Goal: Information Seeking & Learning: Learn about a topic

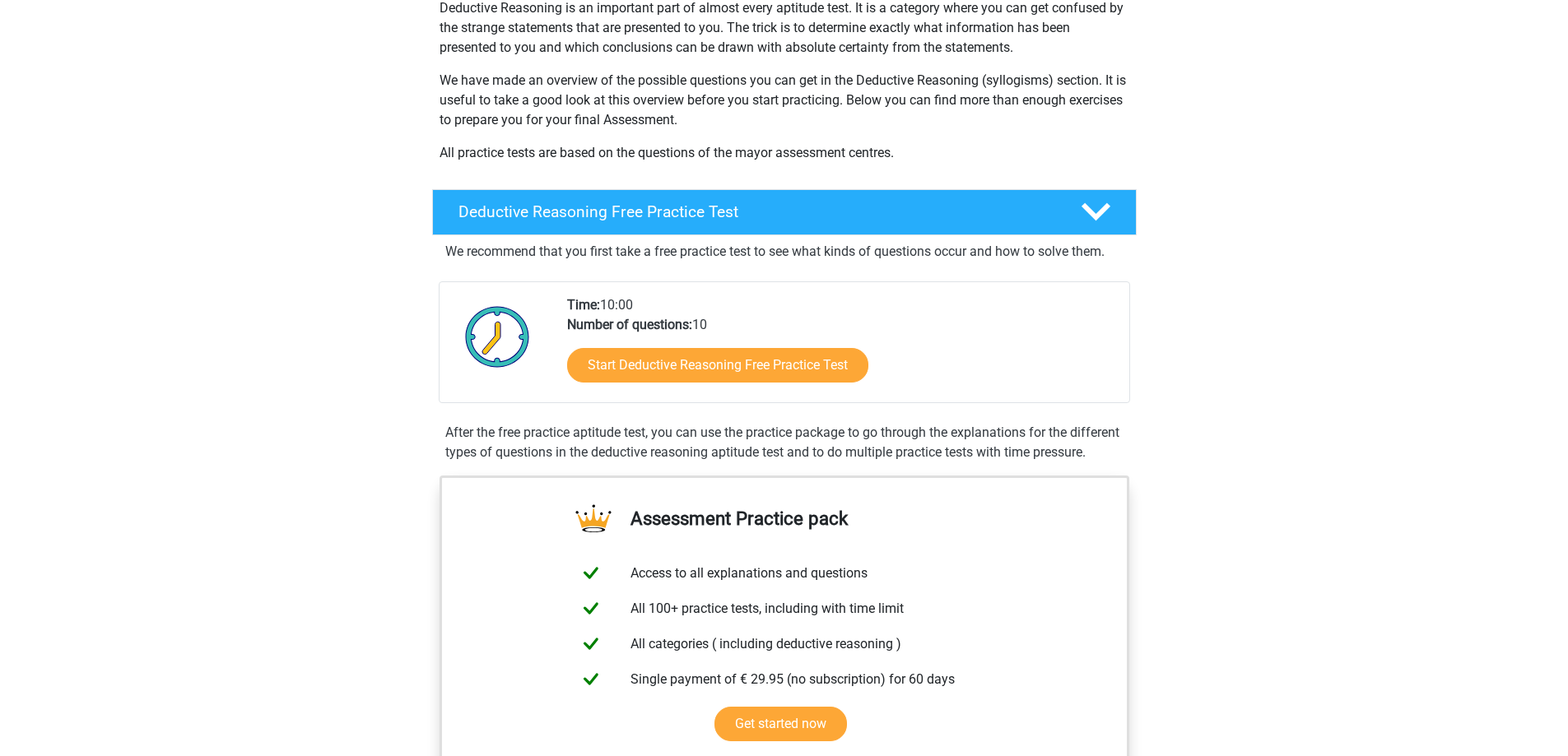
scroll to position [247, 0]
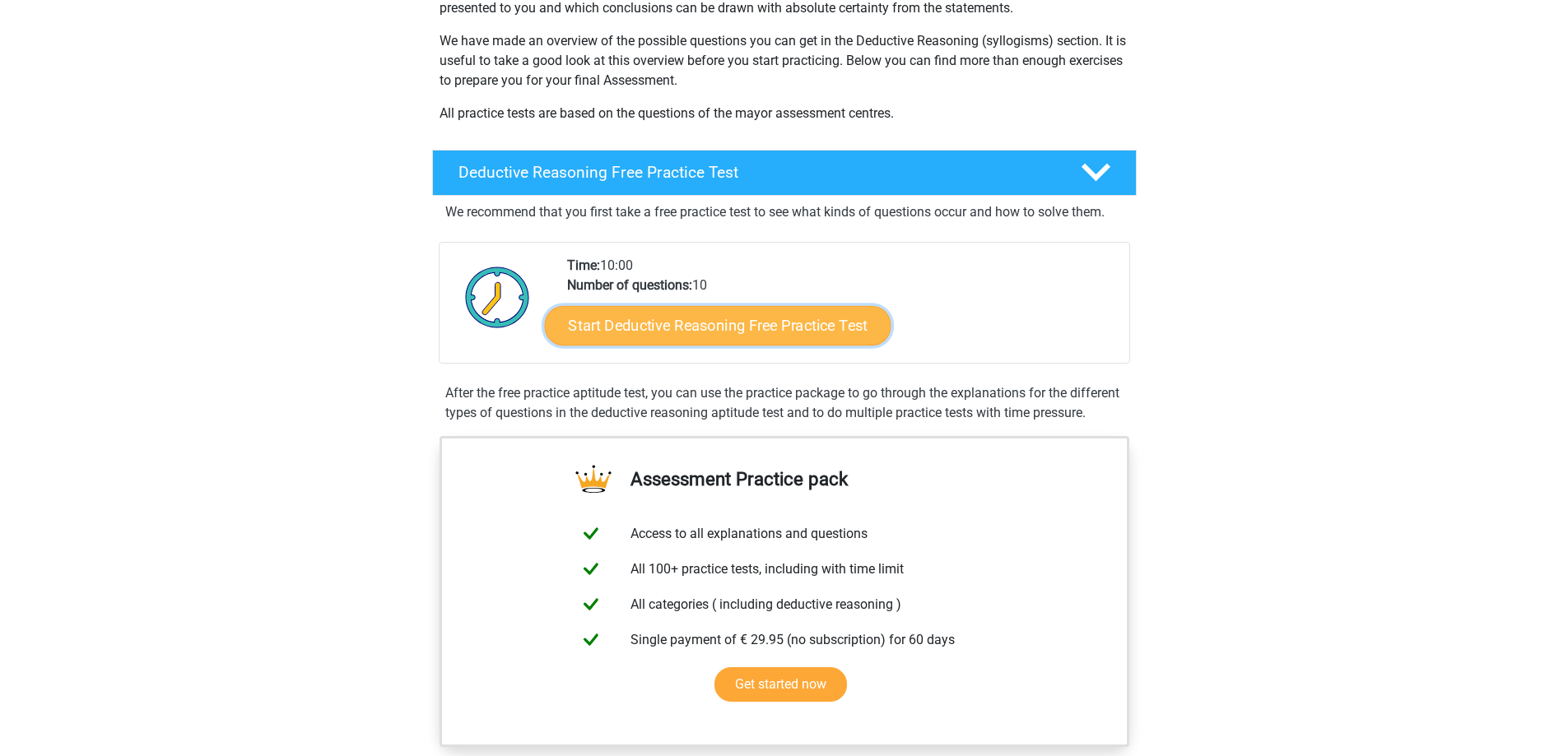
click at [794, 318] on link "Start Deductive Reasoning Free Practice Test" at bounding box center [717, 325] width 347 height 40
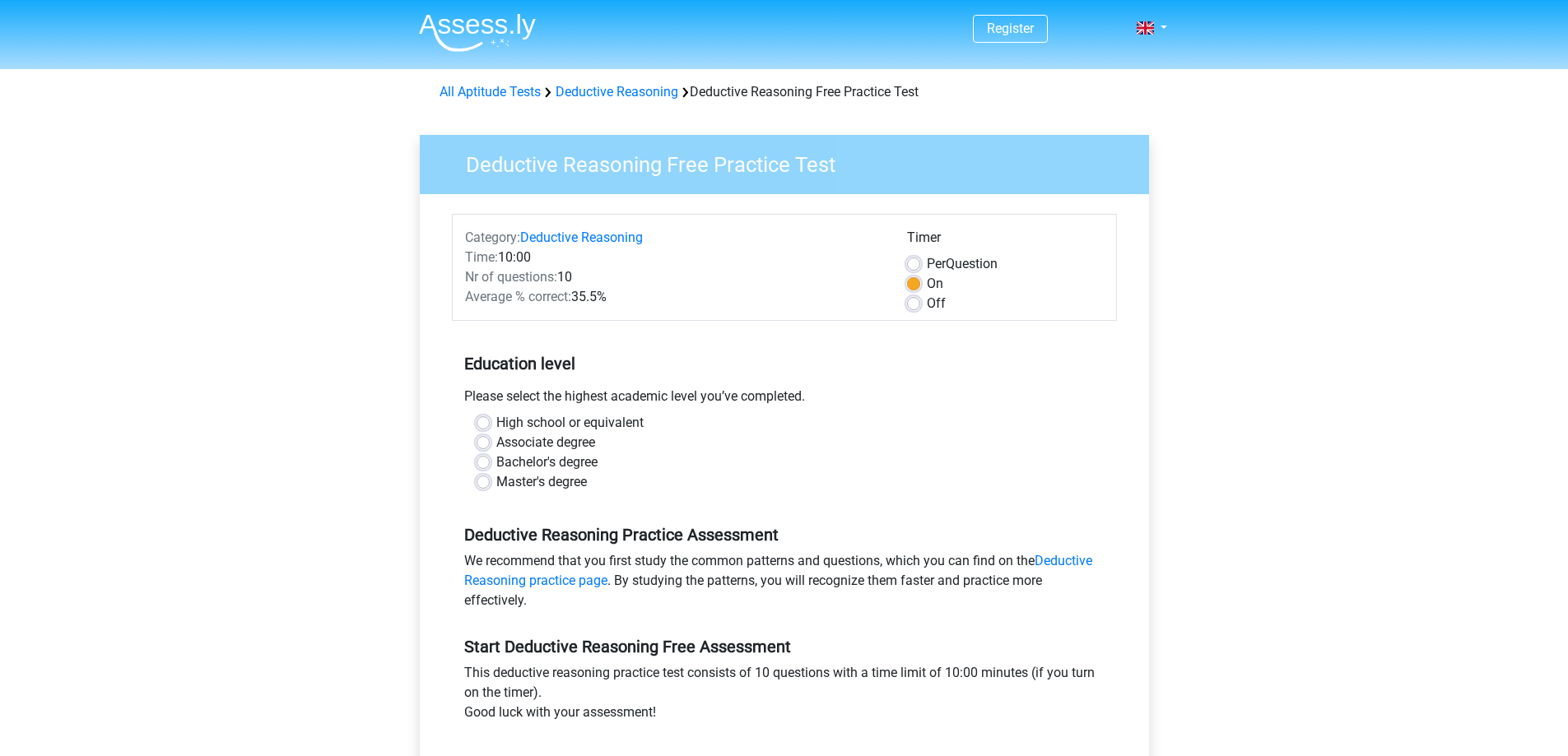
click at [577, 423] on label "High school or equivalent" at bounding box center [570, 423] width 148 height 20
click at [490, 423] on input "High school or equivalent" at bounding box center [483, 421] width 13 height 16
radio input "true"
click at [927, 309] on label "Off" at bounding box center [936, 303] width 19 height 20
click at [913, 309] on input "Off" at bounding box center [913, 301] width 13 height 16
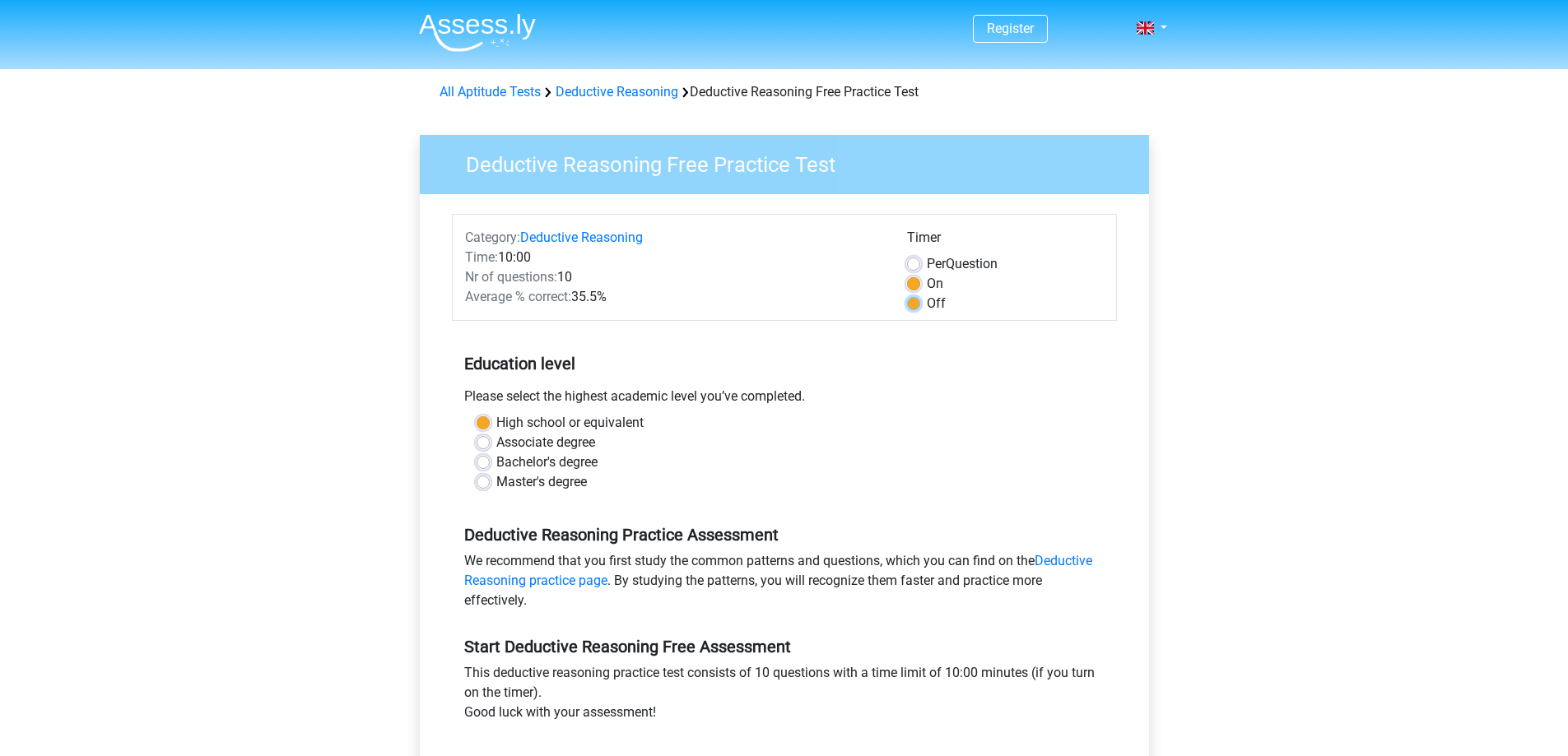
radio input "true"
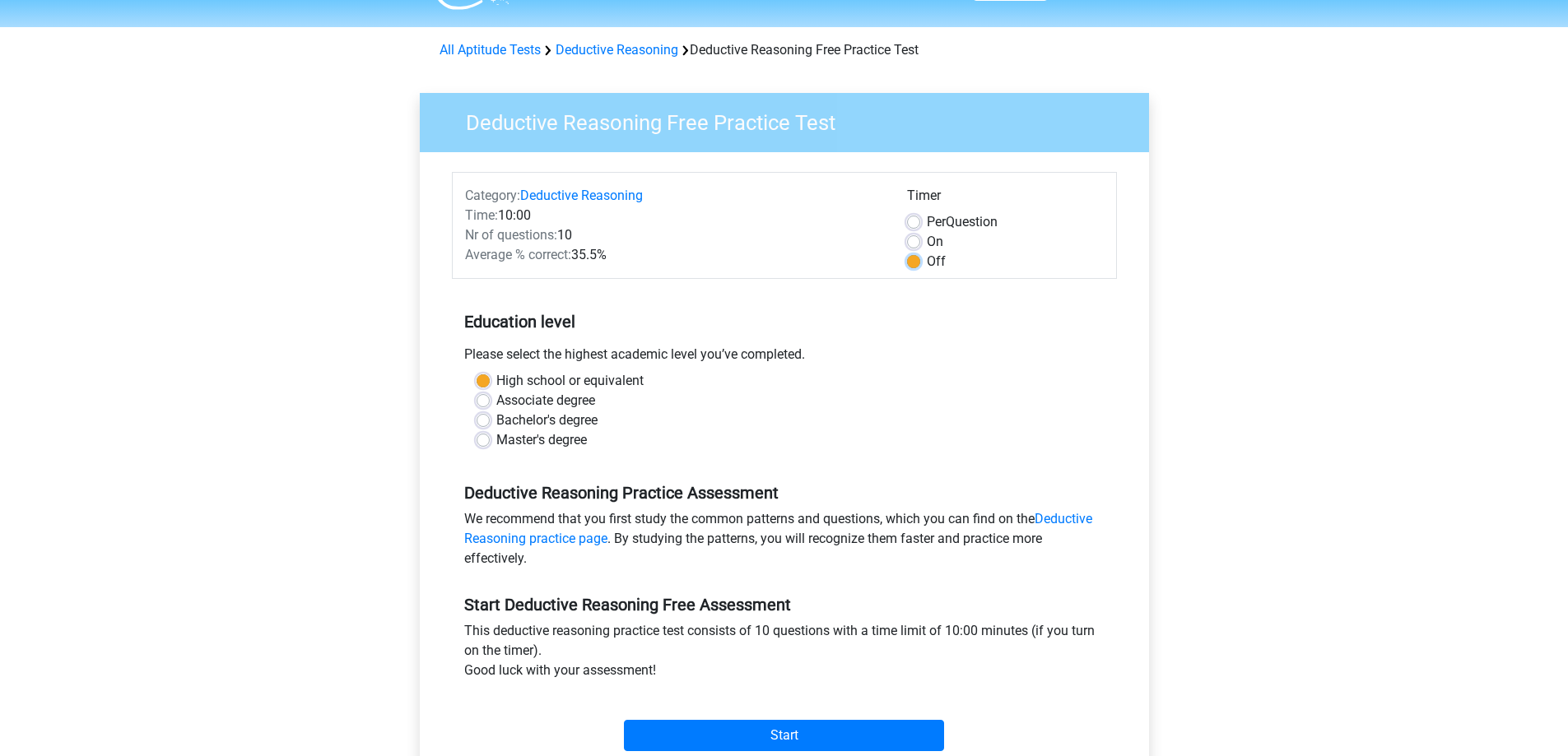
scroll to position [82, 0]
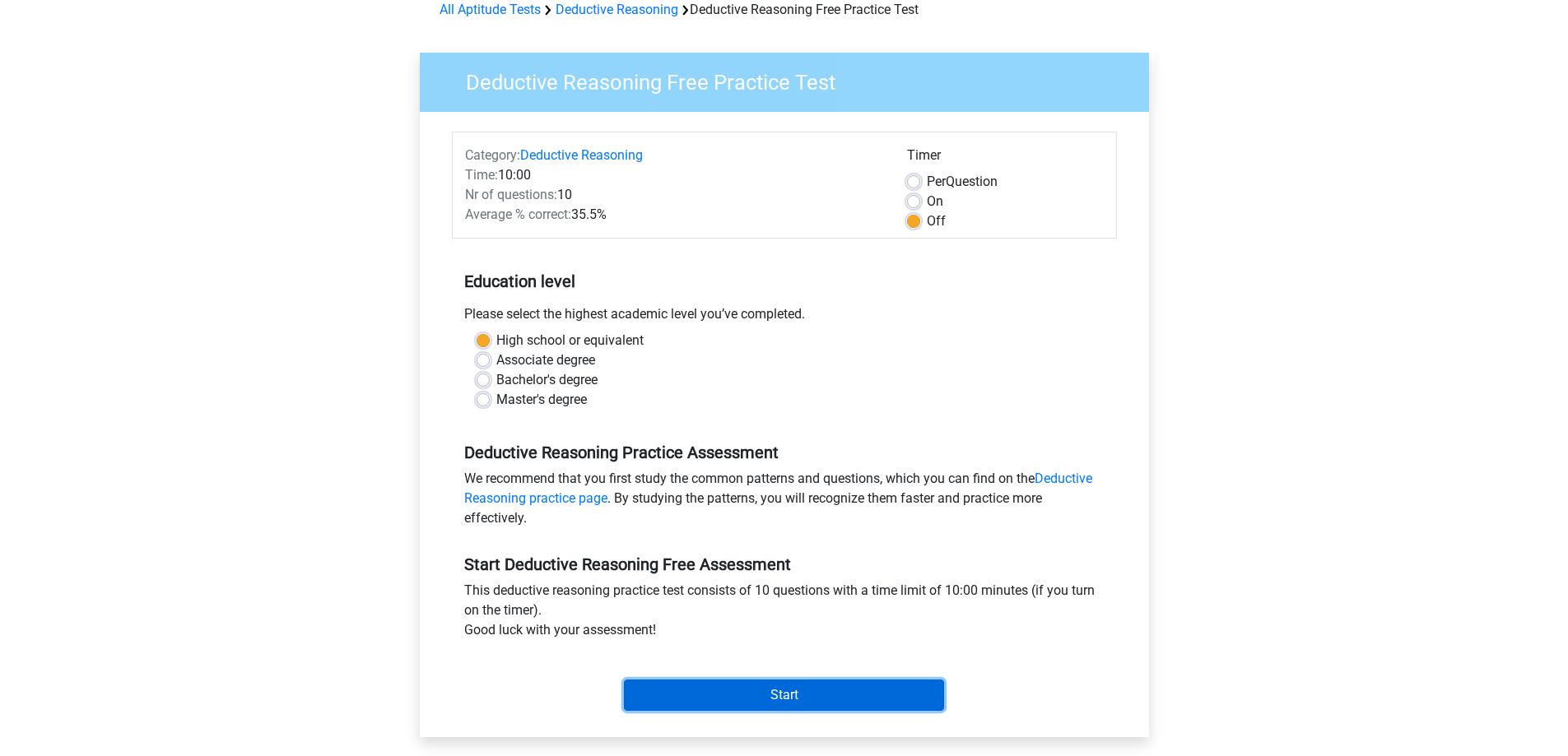
click at [726, 684] on input "Start" at bounding box center [784, 695] width 320 height 31
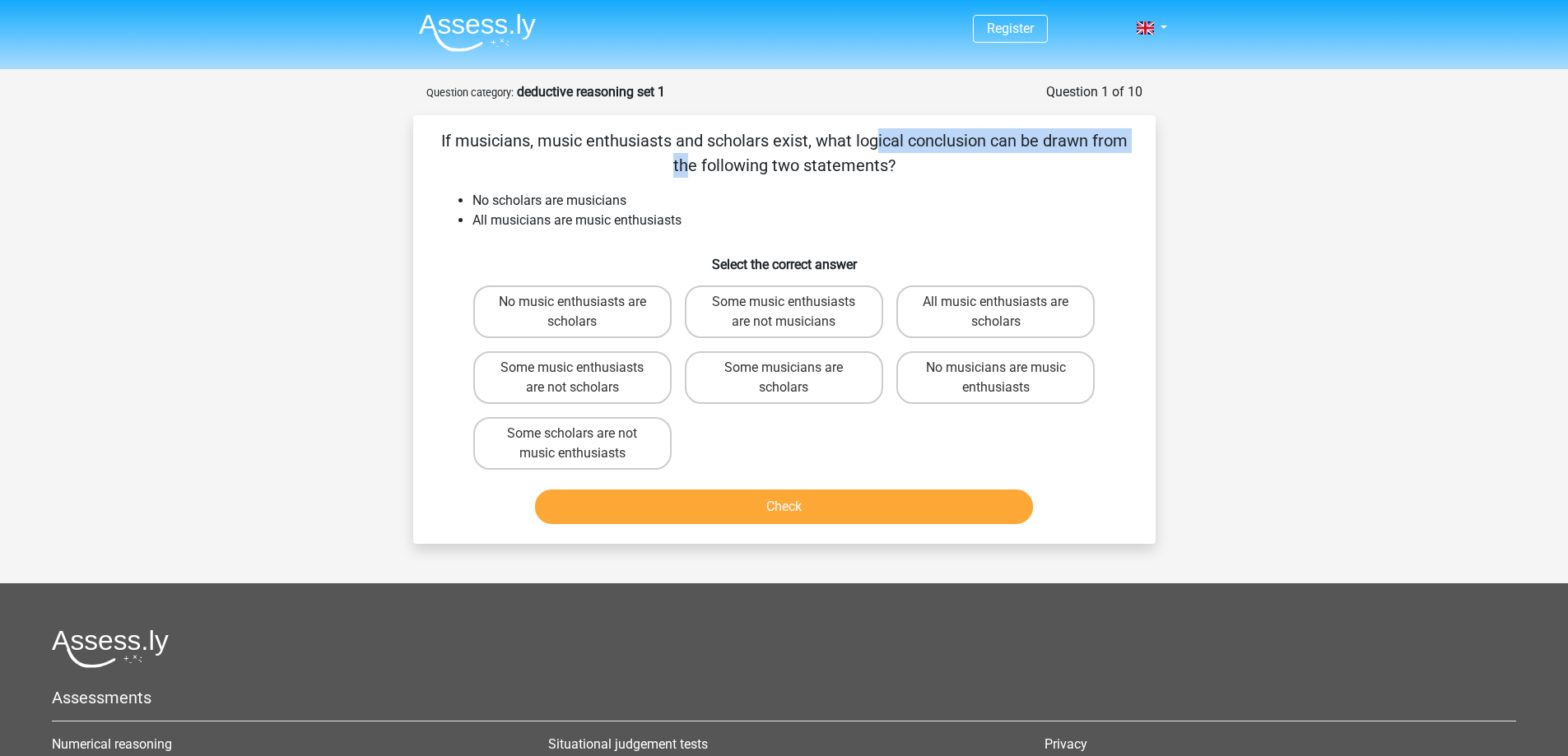
drag, startPoint x: 538, startPoint y: 144, endPoint x: 806, endPoint y: 141, distance: 268.0
click at [806, 141] on p "If musicians, music enthusiasts and scholars exist, what logical conclusion can…" at bounding box center [784, 153] width 690 height 49
click at [1032, 158] on p "If musicians, music enthusiasts and scholars exist, what logical conclusion can…" at bounding box center [784, 153] width 690 height 49
drag, startPoint x: 634, startPoint y: 146, endPoint x: 782, endPoint y: 146, distance: 148.0
click at [782, 146] on p "If musicians, music enthusiasts and scholars exist, what logical conclusion can…" at bounding box center [784, 153] width 690 height 49
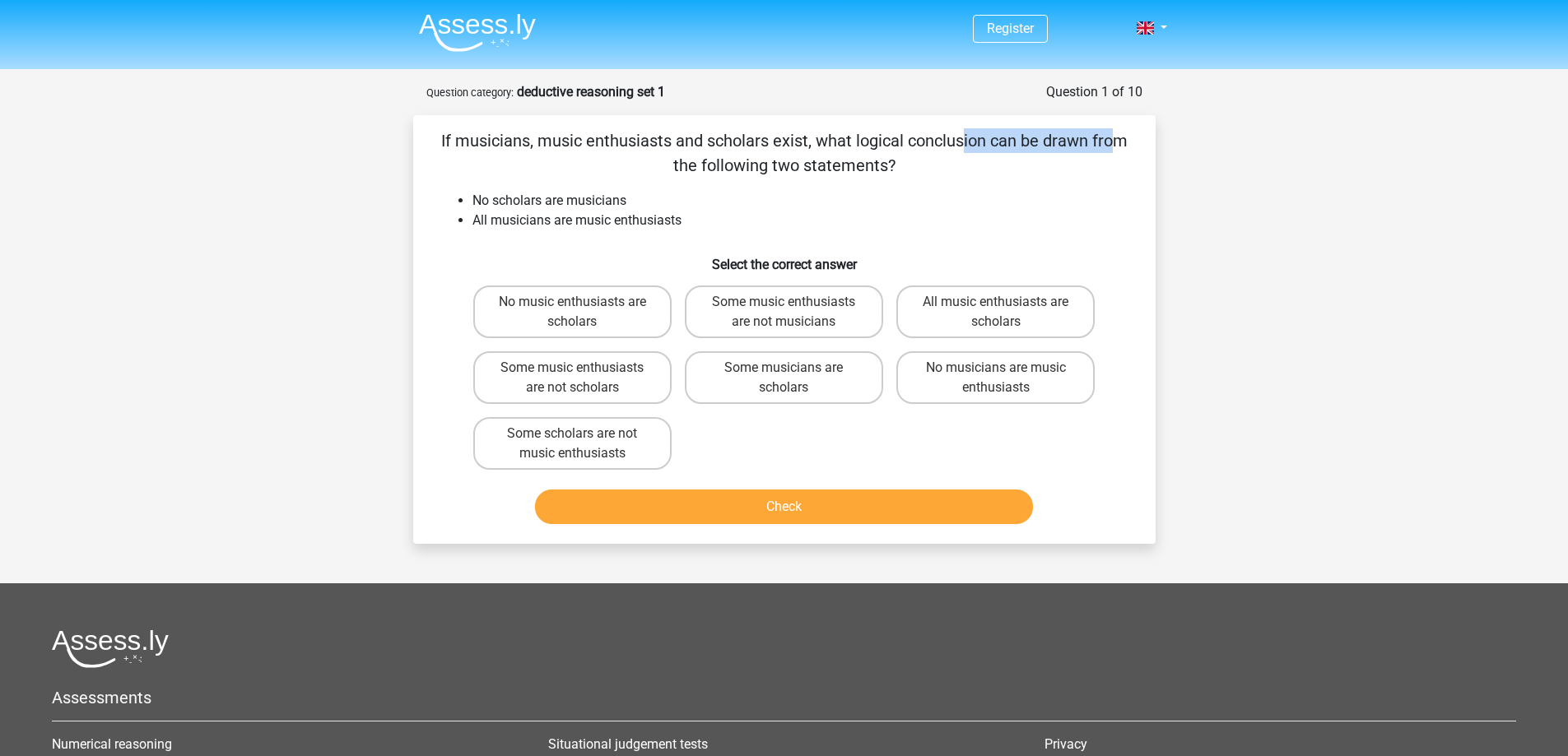
click at [883, 160] on p "If musicians, music enthusiasts and scholars exist, what logical conclusion can…" at bounding box center [784, 153] width 690 height 49
click at [1016, 160] on p "If musicians, music enthusiasts and scholars exist, what logical conclusion can…" at bounding box center [784, 153] width 690 height 49
drag, startPoint x: 472, startPoint y: 200, endPoint x: 638, endPoint y: 200, distance: 166.0
click at [638, 200] on li "No scholars are musicians" at bounding box center [801, 201] width 657 height 20
click at [632, 200] on li "No scholars are musicians" at bounding box center [801, 201] width 657 height 20
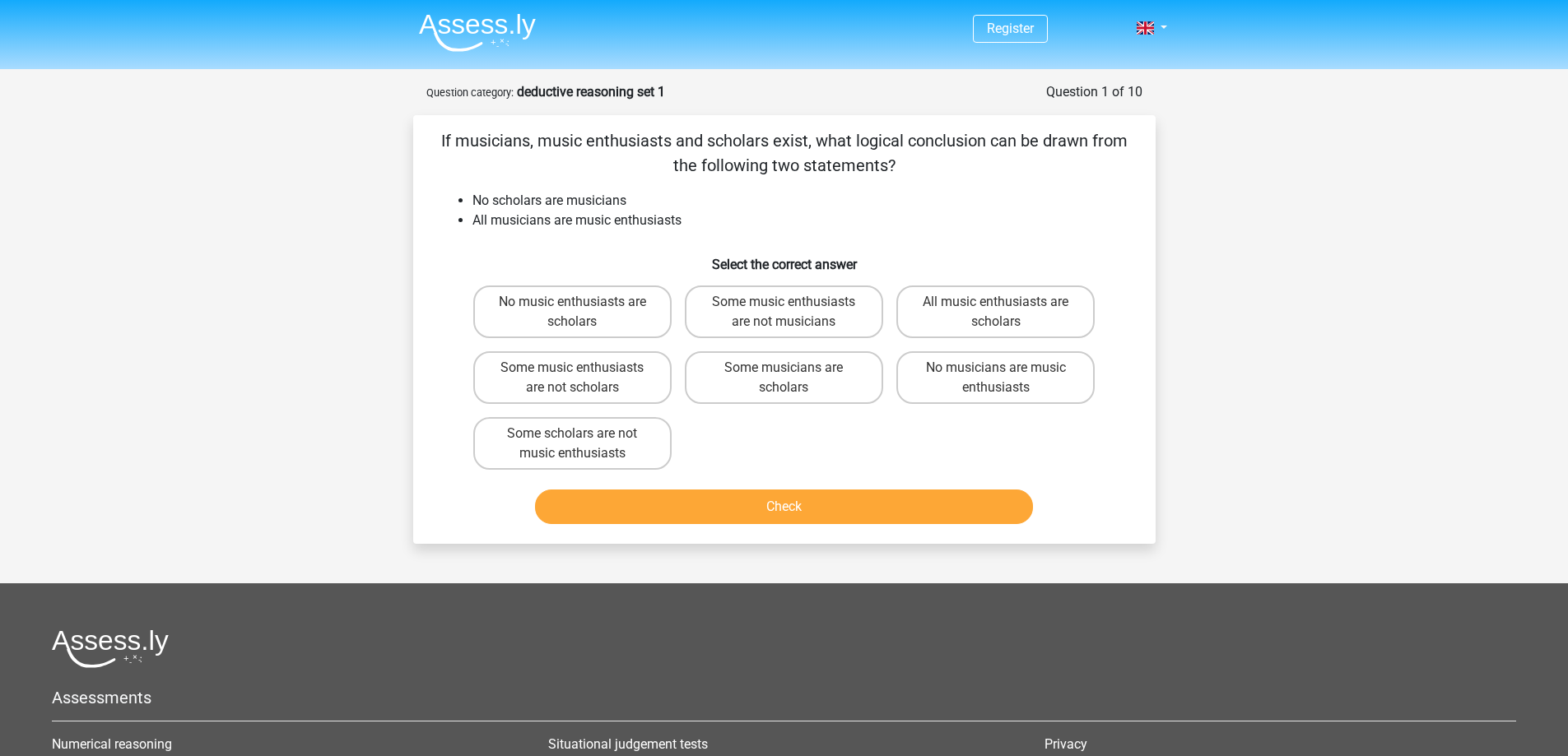
click at [631, 199] on li "No scholars are musicians" at bounding box center [801, 201] width 657 height 20
drag, startPoint x: 632, startPoint y: 139, endPoint x: 928, endPoint y: 135, distance: 296.0
click at [926, 135] on p "If musicians, music enthusiasts and scholars exist, what logical conclusion can…" at bounding box center [784, 153] width 690 height 49
click at [1076, 139] on p "If musicians, music enthusiasts and scholars exist, what logical conclusion can…" at bounding box center [784, 153] width 690 height 49
click at [1215, 225] on div "Register Nederlands English" at bounding box center [784, 509] width 1568 height 1018
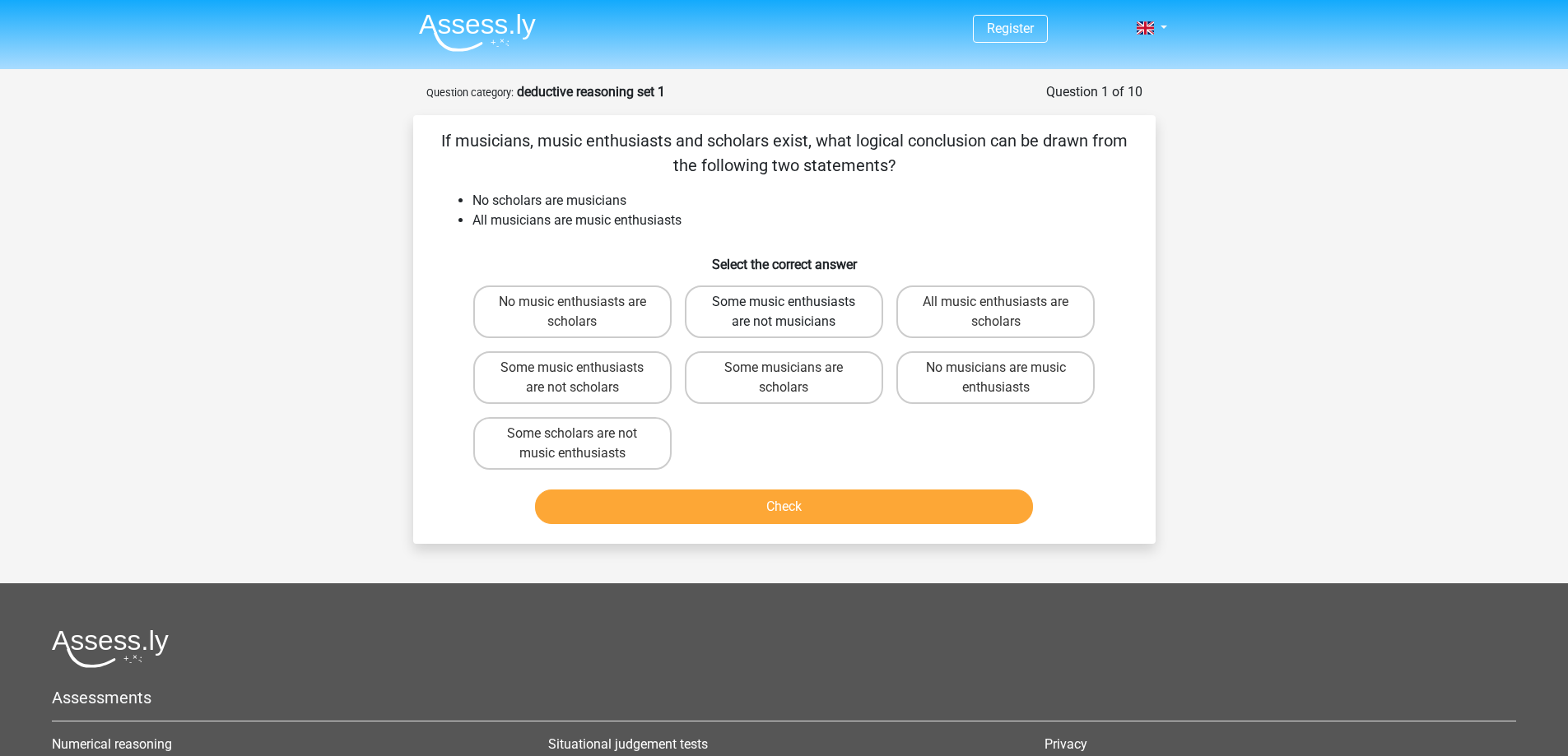
click at [803, 308] on label "Some music enthusiasts are not musicians" at bounding box center [784, 312] width 198 height 53
click at [794, 308] on input "Some music enthusiasts are not musicians" at bounding box center [788, 307] width 10 height 10
radio input "true"
click at [946, 304] on label "All music enthusiasts are scholars" at bounding box center [995, 312] width 198 height 53
click at [996, 304] on input "All music enthusiasts are scholars" at bounding box center [1000, 307] width 10 height 10
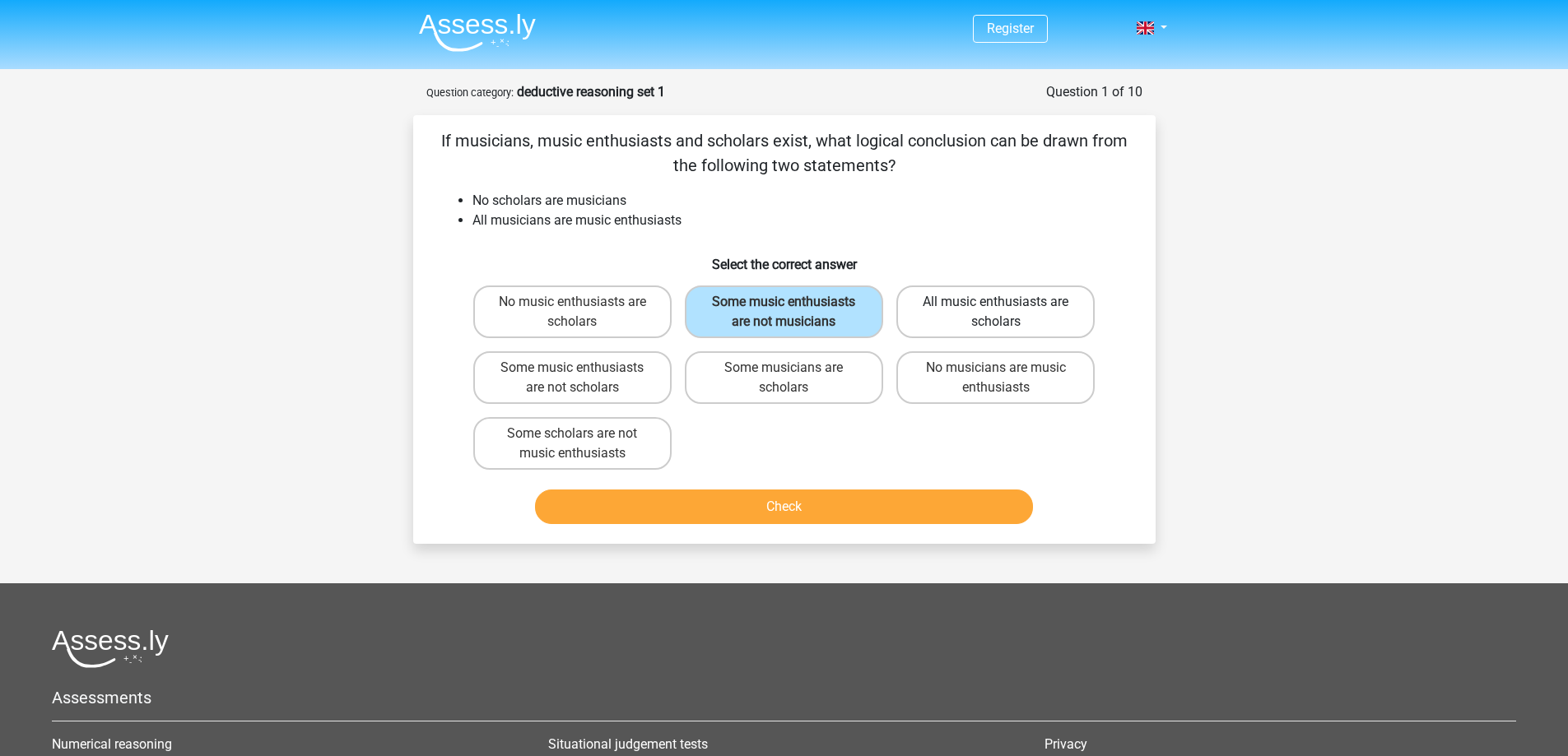
radio input "true"
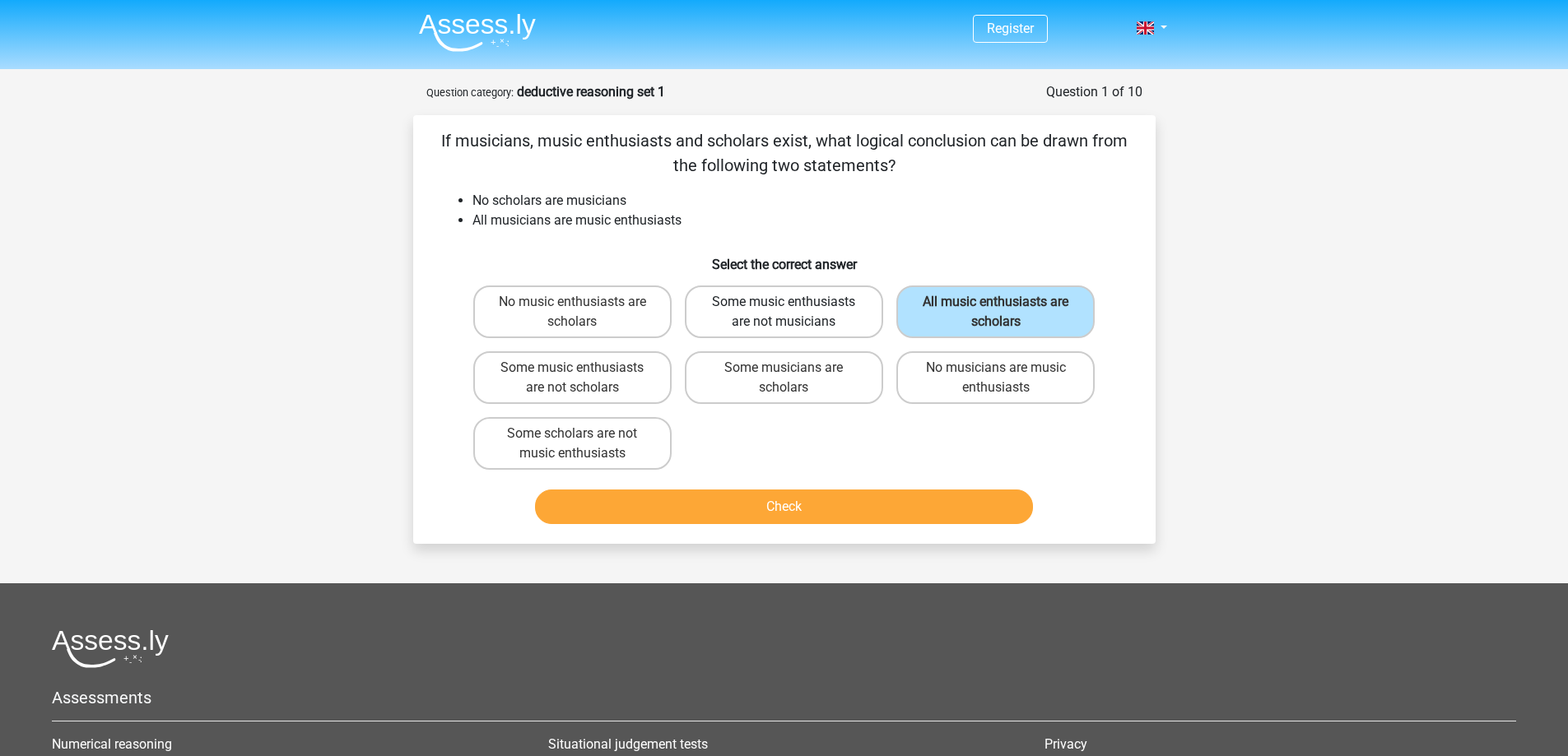
click at [743, 301] on label "Some music enthusiasts are not musicians" at bounding box center [784, 312] width 198 height 53
click at [784, 302] on input "Some music enthusiasts are not musicians" at bounding box center [788, 307] width 10 height 10
radio input "true"
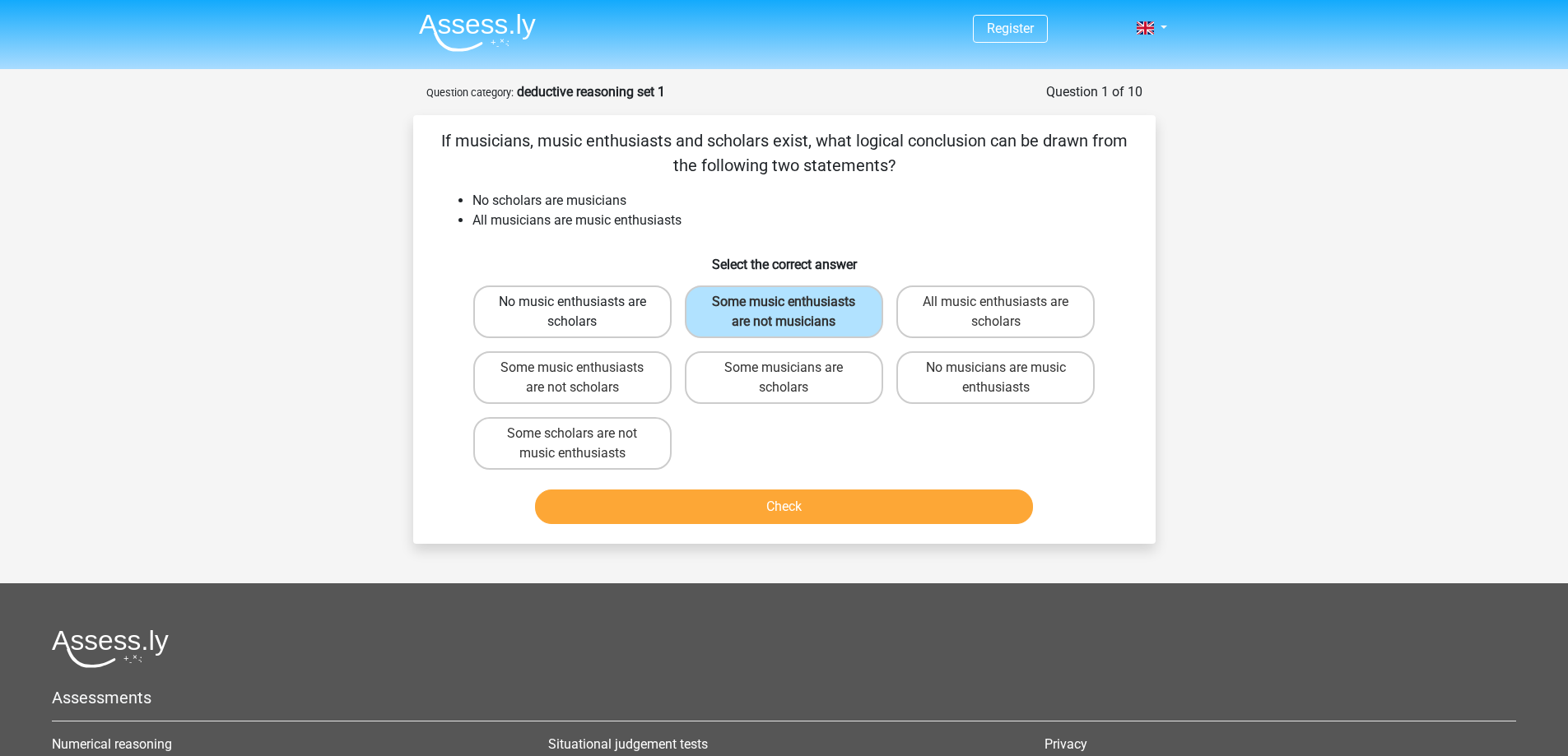
click at [595, 306] on label "No music enthusiasts are scholars" at bounding box center [572, 312] width 198 height 53
click at [583, 306] on input "No music enthusiasts are scholars" at bounding box center [577, 307] width 10 height 10
radio input "true"
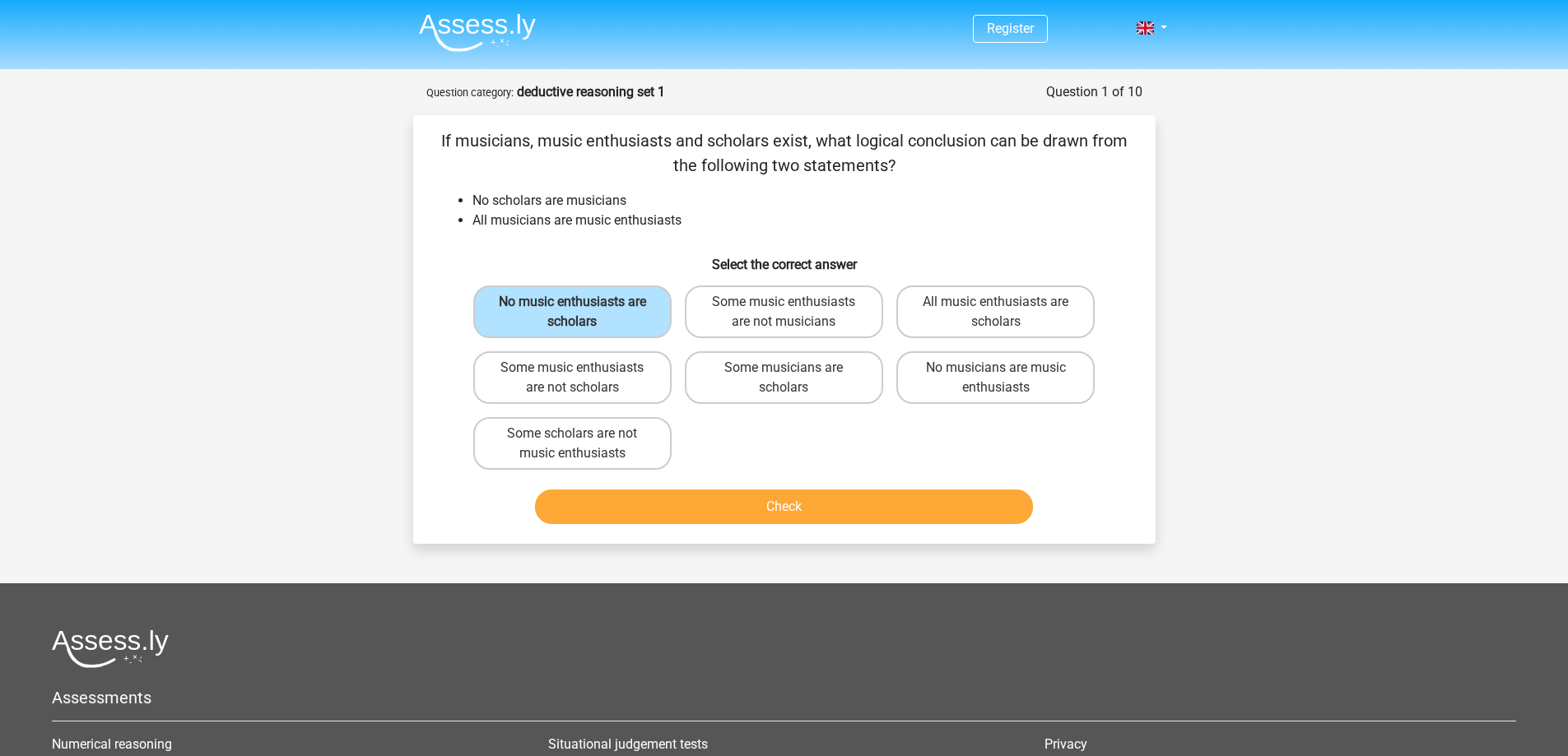
click at [730, 236] on div "If musicians, music enthusiasts and scholars exist, what logical conclusion can…" at bounding box center [784, 330] width 730 height 403
click at [1002, 155] on p "If musicians, music enthusiasts and scholars exist, what logical conclusion can…" at bounding box center [784, 153] width 690 height 49
drag, startPoint x: 1038, startPoint y: 143, endPoint x: 1108, endPoint y: 143, distance: 70.0
click at [1108, 143] on p "If musicians, music enthusiasts and scholars exist, what logical conclusion can…" at bounding box center [784, 153] width 690 height 49
click at [1000, 141] on p "If musicians, music enthusiasts and scholars exist, what logical conclusion can…" at bounding box center [784, 153] width 690 height 49
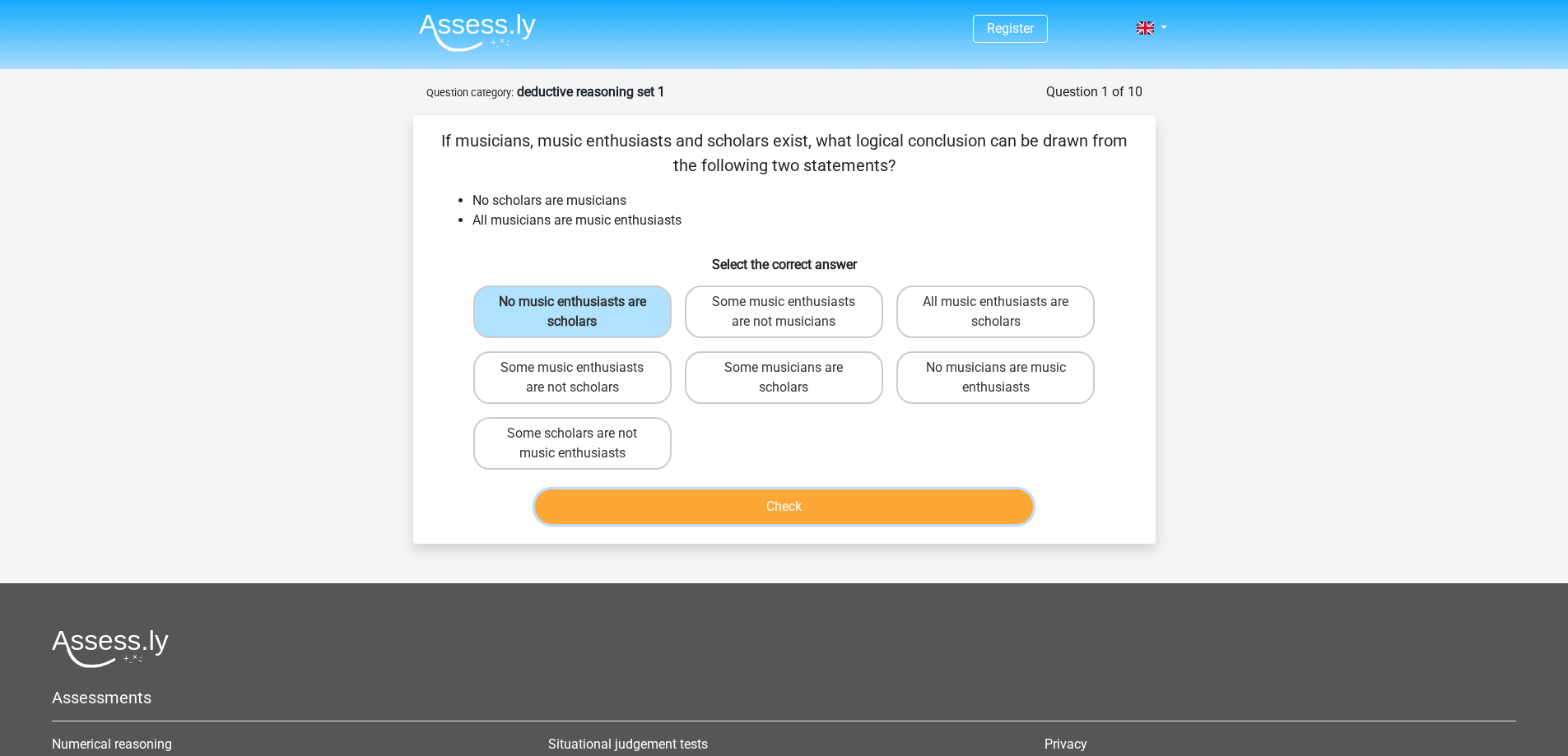
click at [939, 499] on button "Check" at bounding box center [784, 507] width 498 height 34
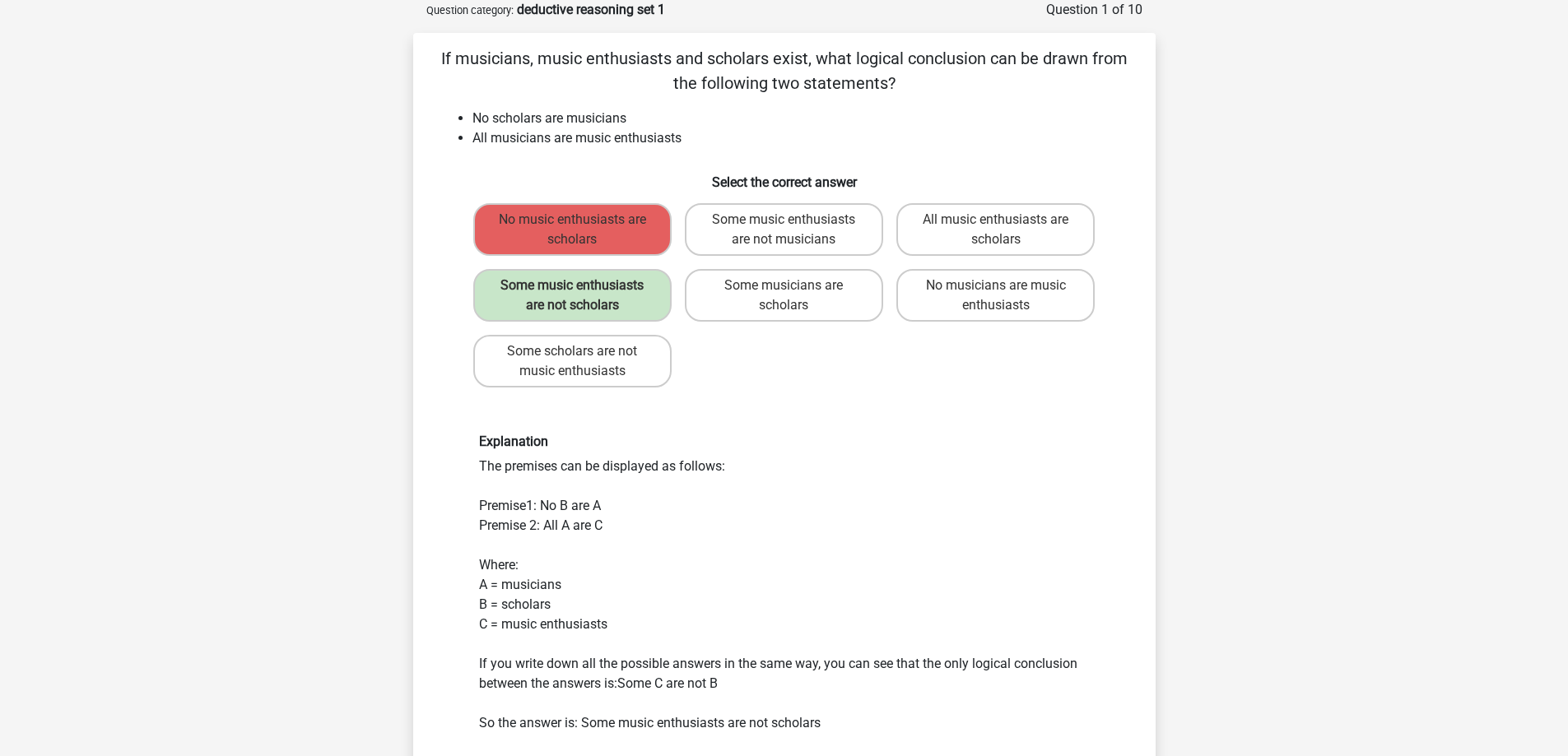
scroll to position [165, 0]
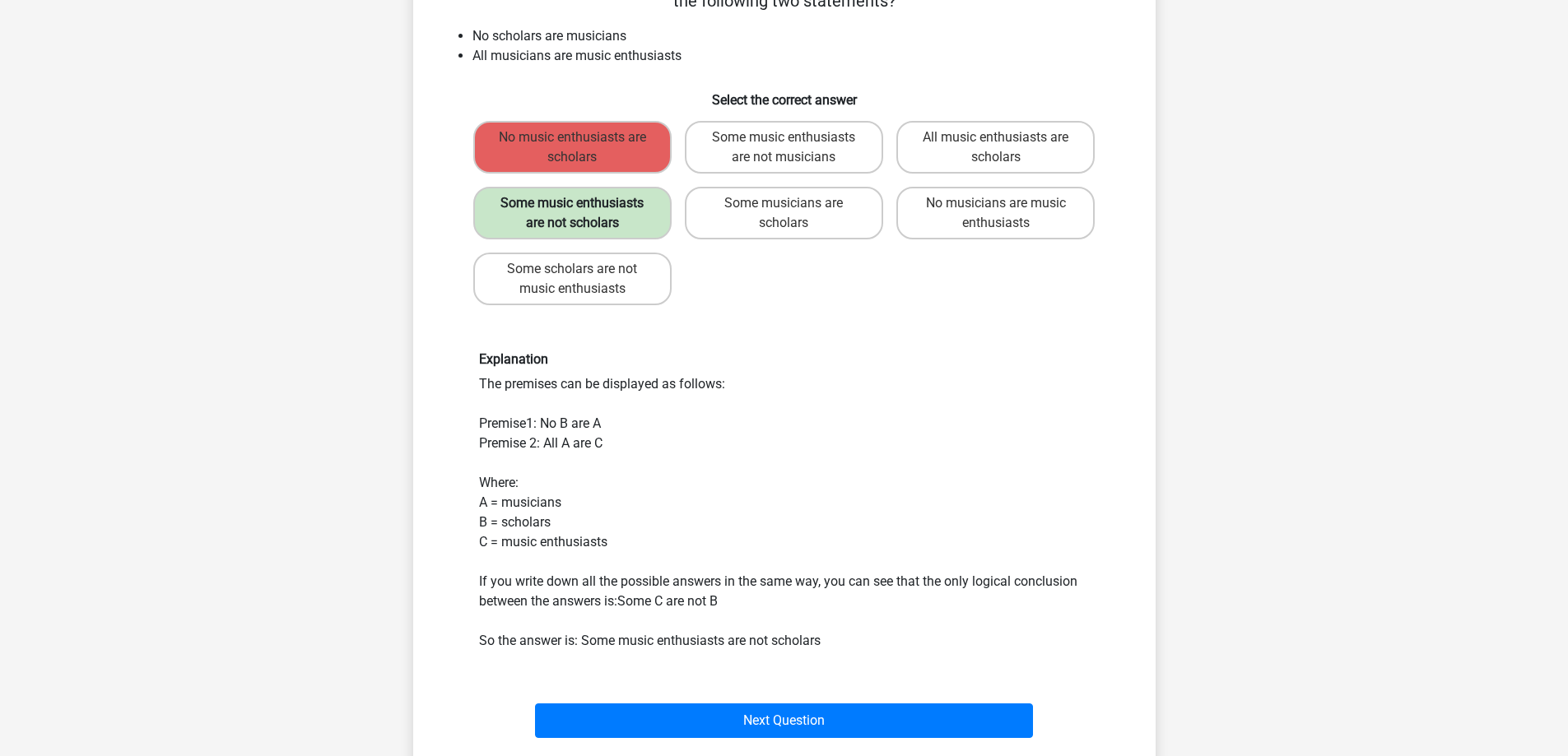
click at [605, 223] on label "Some music enthusiasts are not scholars" at bounding box center [572, 213] width 198 height 53
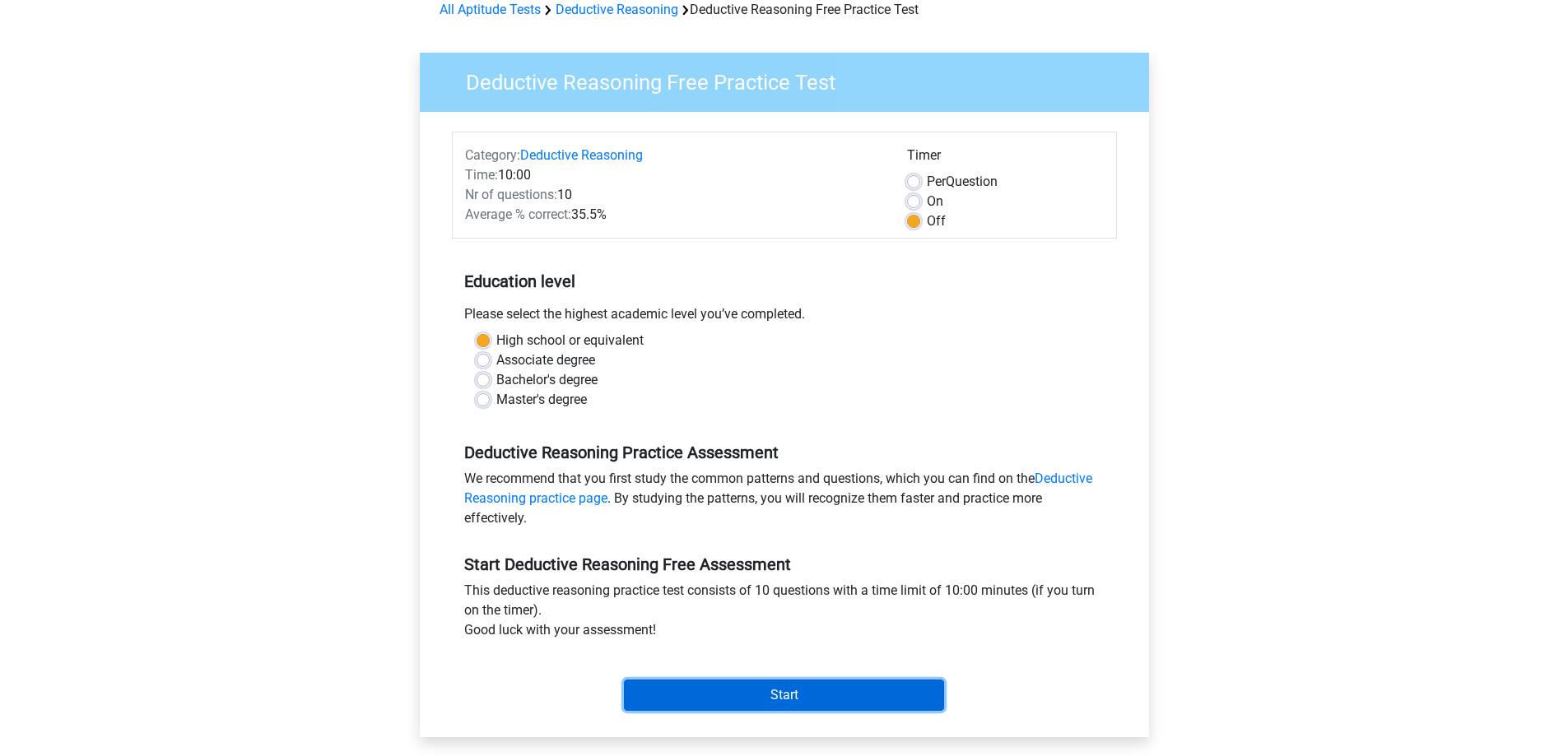
click at [750, 700] on input "Start" at bounding box center [784, 695] width 320 height 31
click at [792, 684] on input "Start" at bounding box center [784, 695] width 320 height 31
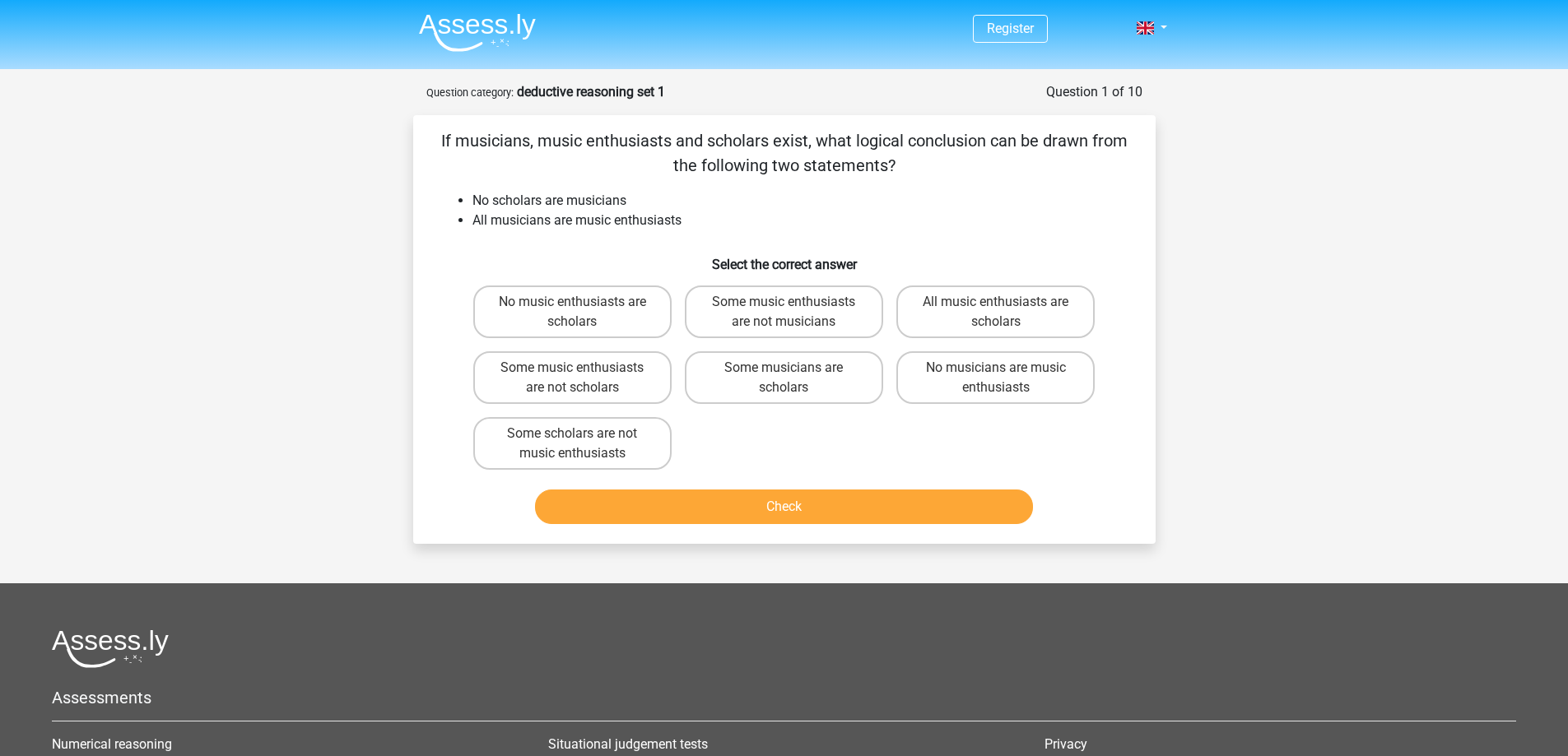
click at [577, 373] on input "Some music enthusiasts are not scholars" at bounding box center [577, 372] width 10 height 10
radio input "true"
click at [750, 549] on div "Register Nederlands English" at bounding box center [784, 509] width 1568 height 1018
click at [779, 527] on div "Check" at bounding box center [784, 510] width 636 height 41
click at [782, 514] on button "Check" at bounding box center [784, 507] width 498 height 34
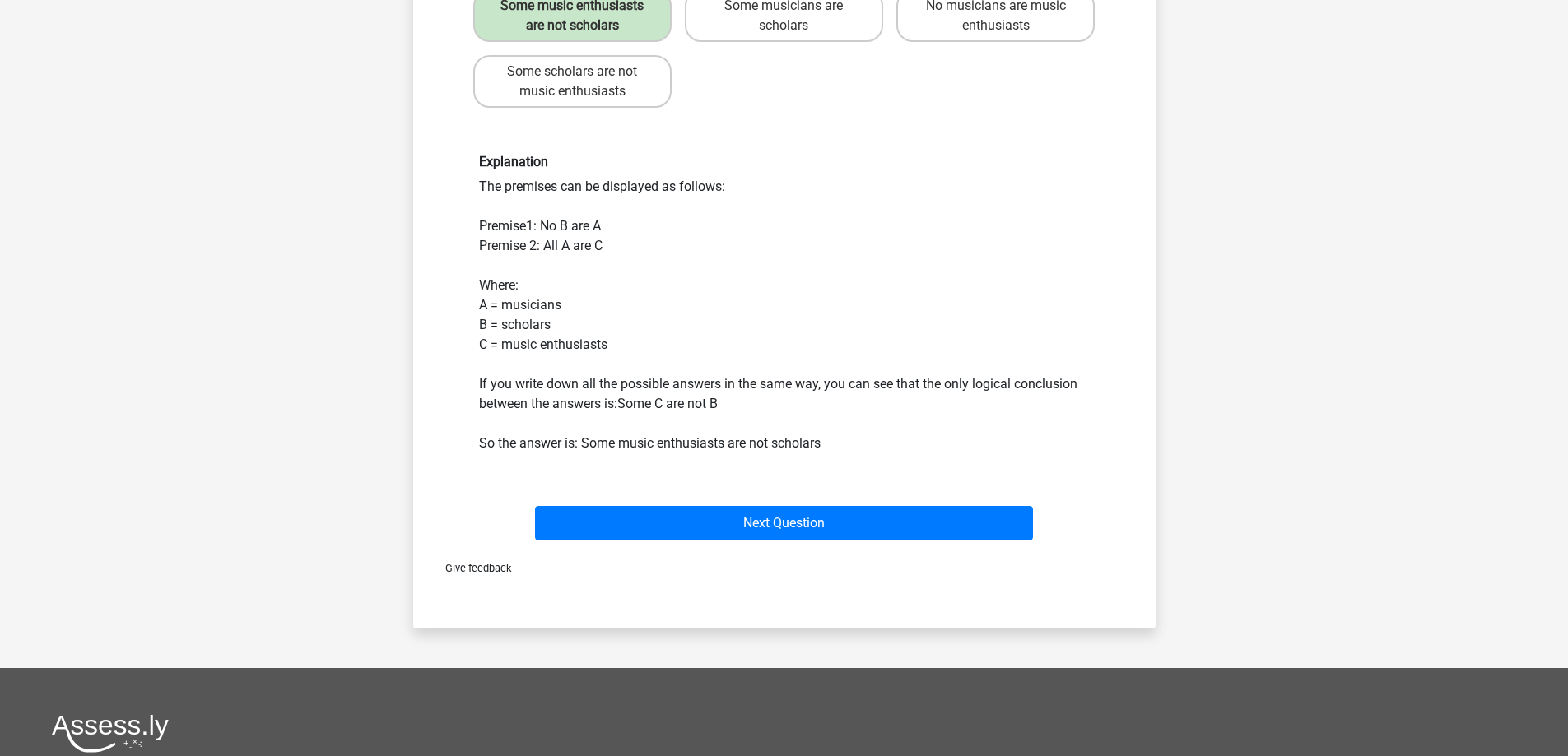
scroll to position [576, 0]
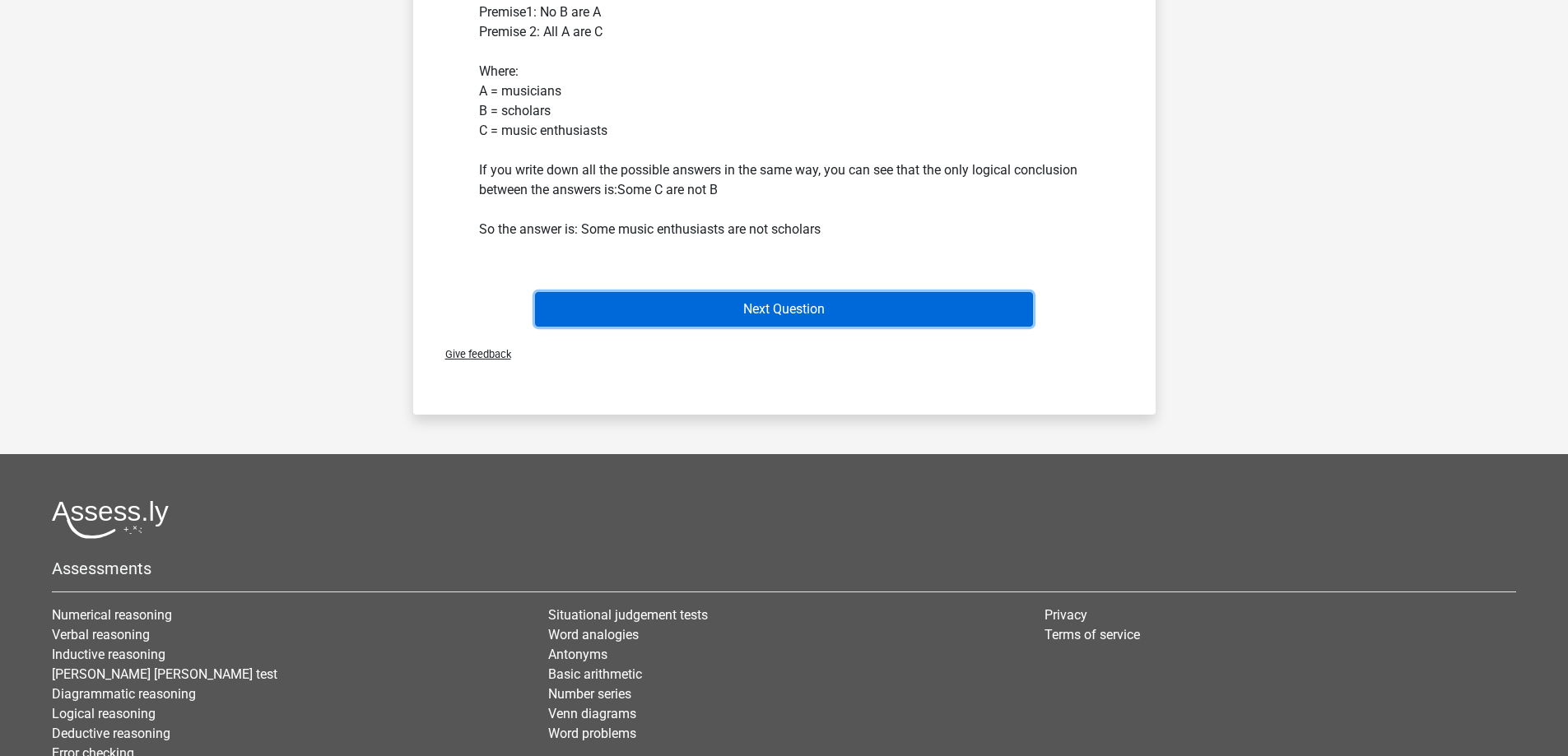
click at [794, 307] on button "Next Question" at bounding box center [784, 309] width 498 height 34
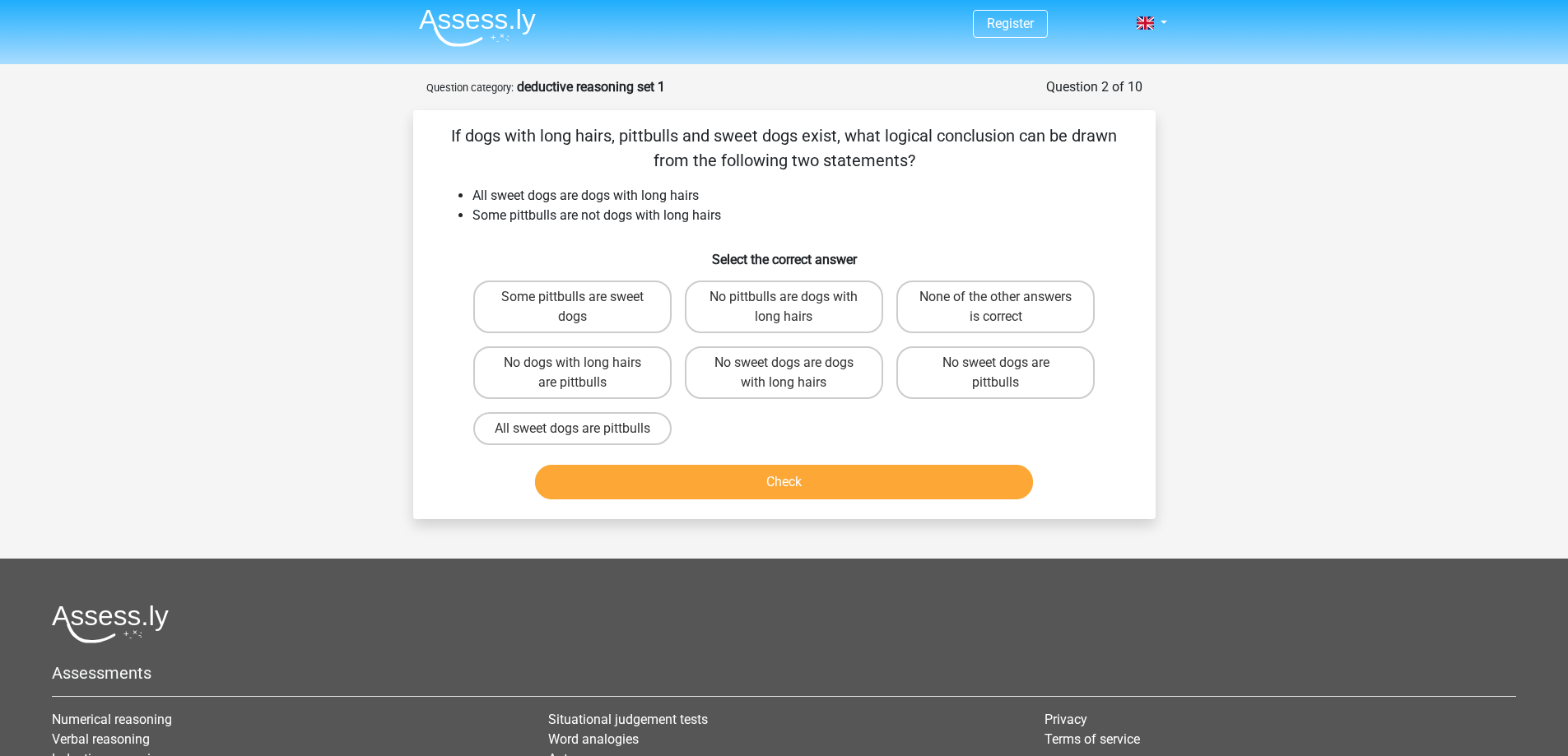
scroll to position [0, 0]
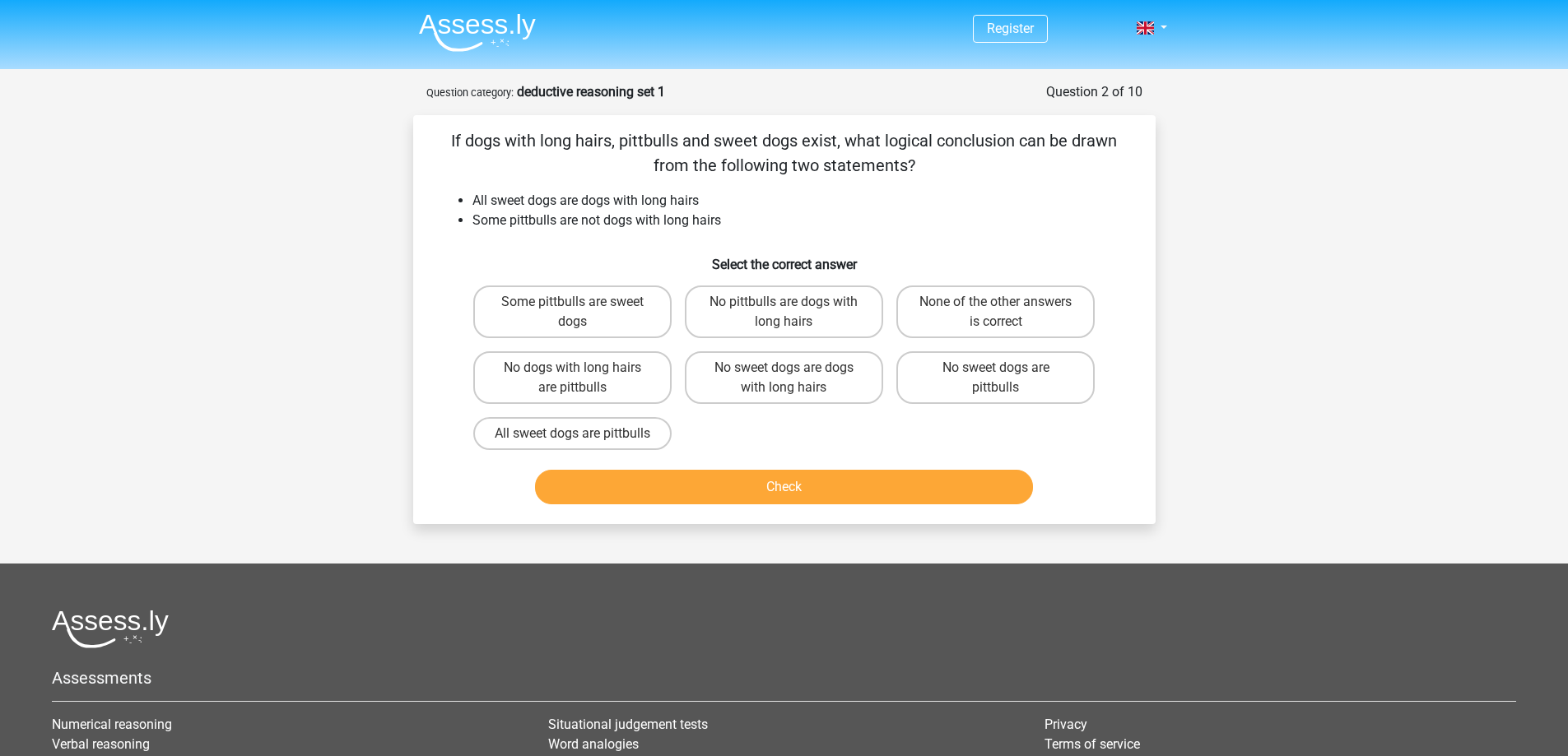
click at [651, 145] on p "If dogs with long hairs, pittbulls and sweet dogs exist, what logical conclusio…" at bounding box center [784, 153] width 690 height 49
click at [651, 136] on p "If dogs with long hairs, pittbulls and sweet dogs exist, what logical conclusio…" at bounding box center [784, 153] width 690 height 49
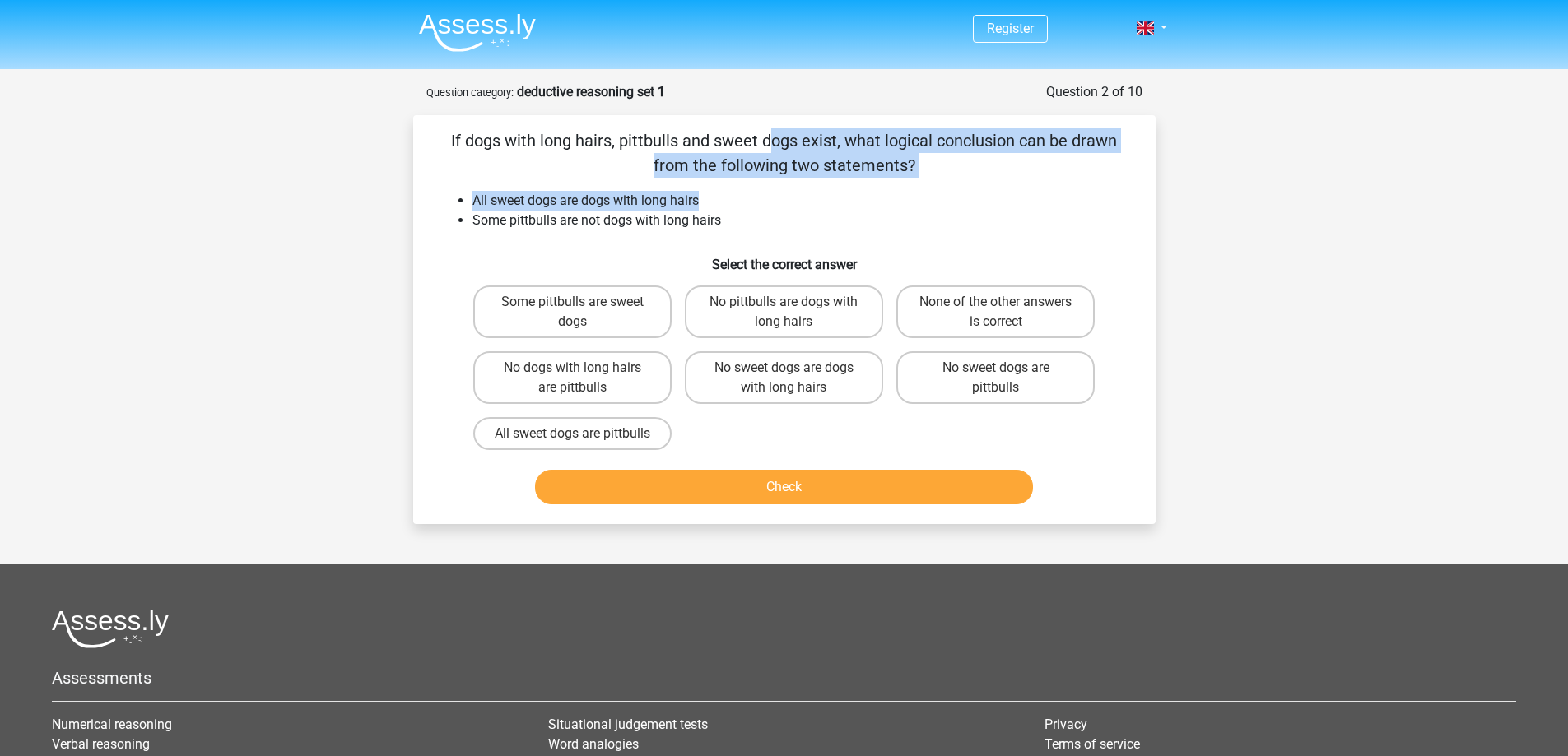
drag, startPoint x: 449, startPoint y: 136, endPoint x: 1000, endPoint y: 179, distance: 552.7
click at [1000, 179] on div "If dogs with long hairs, pittbulls and sweet dogs exist, what logical conclusio…" at bounding box center [784, 320] width 730 height 383
click at [852, 167] on p "If dogs with long hairs, pittbulls and sweet dogs exist, what logical conclusio…" at bounding box center [784, 153] width 690 height 49
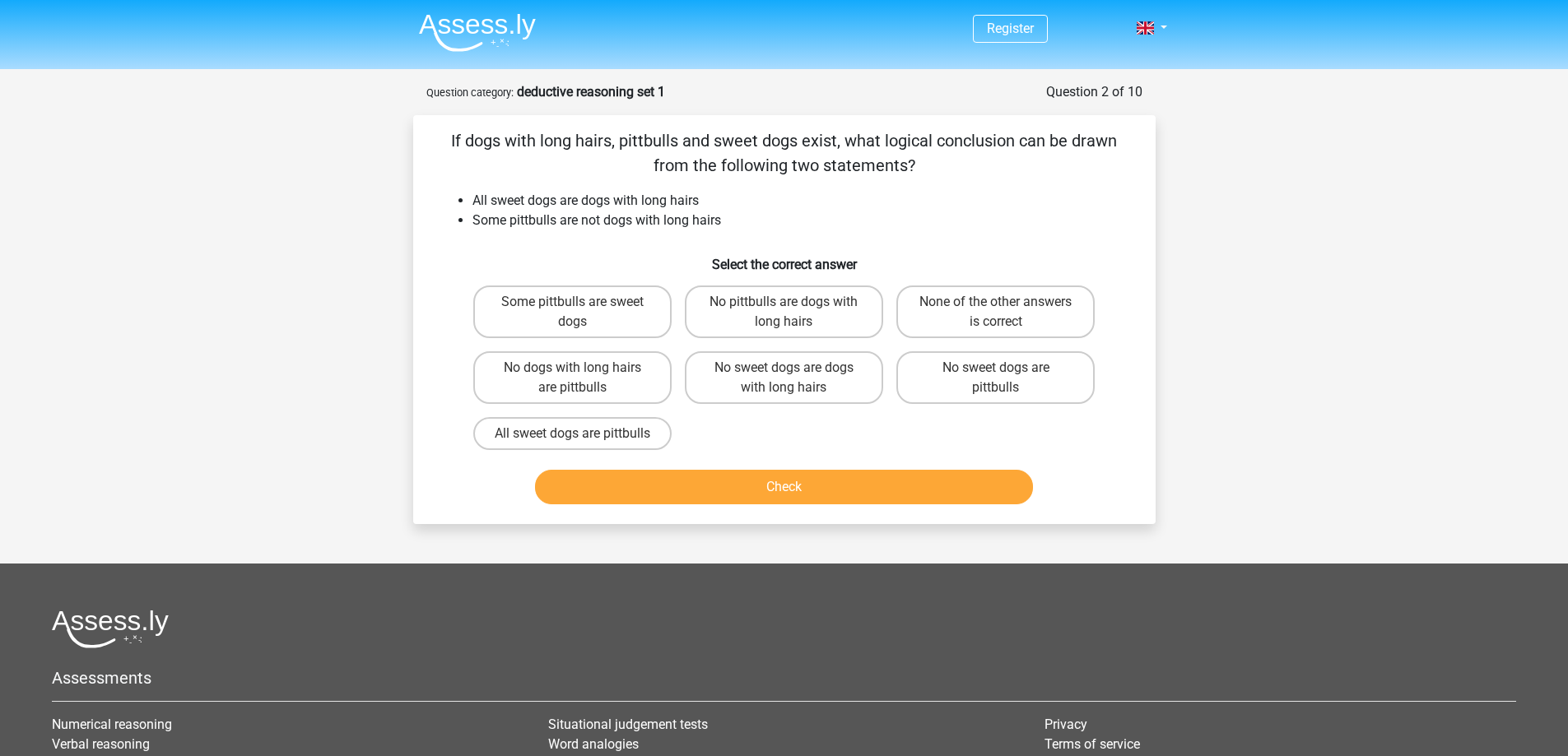
drag, startPoint x: 914, startPoint y: 169, endPoint x: 424, endPoint y: 135, distance: 491.2
click at [424, 135] on div "If dogs with long hairs, pittbulls and sweet dogs exist, what logical conclusio…" at bounding box center [784, 320] width 730 height 383
click at [1062, 197] on li "All sweet dogs are dogs with long hairs" at bounding box center [801, 201] width 657 height 20
click at [847, 135] on p "If dogs with long hairs, pittbulls and sweet dogs exist, what logical conclusio…" at bounding box center [784, 153] width 690 height 49
click at [1235, 215] on div "Register Nederlands English" at bounding box center [784, 499] width 1568 height 999
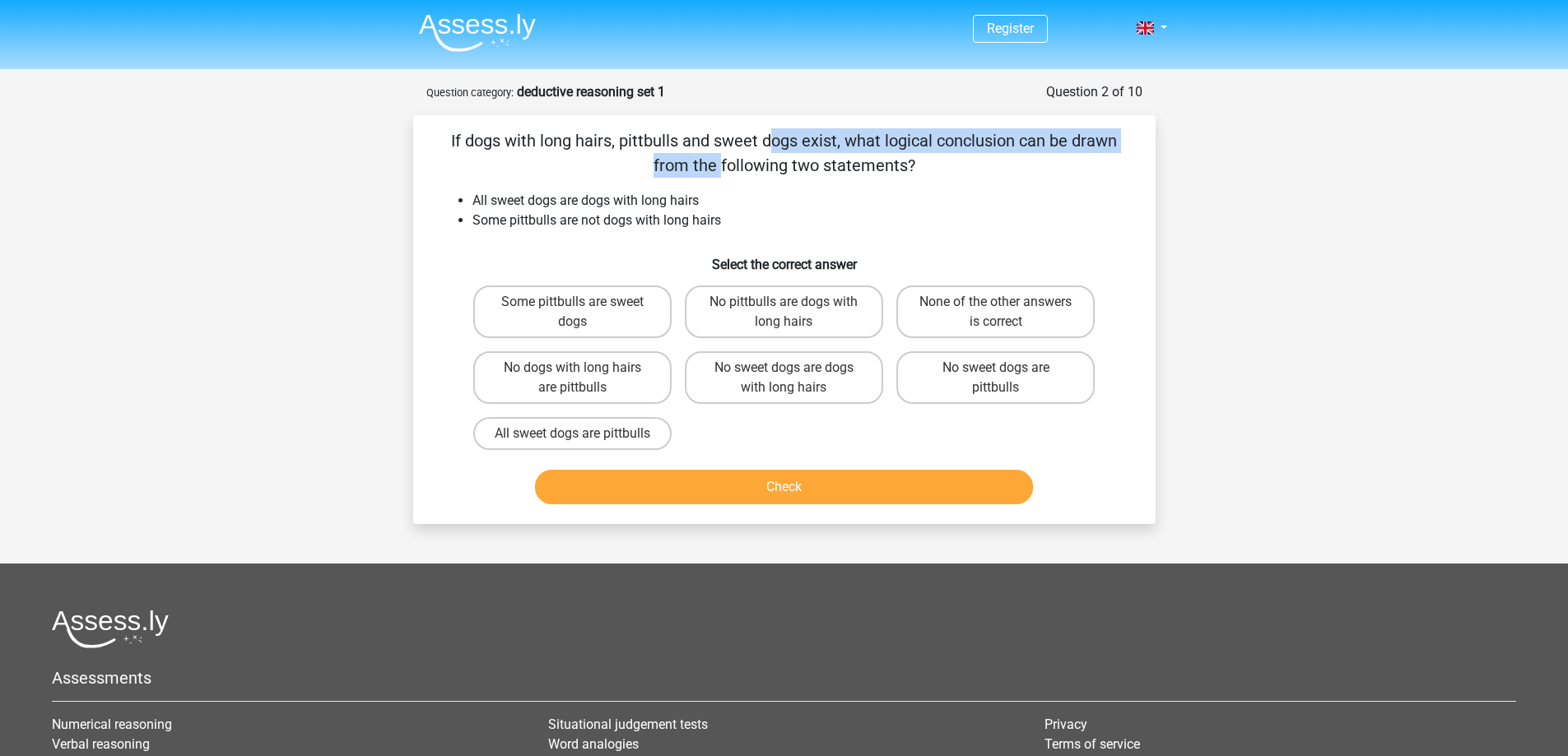
drag, startPoint x: 448, startPoint y: 143, endPoint x: 846, endPoint y: 141, distance: 398.0
click at [846, 141] on p "If dogs with long hairs, pittbulls and sweet dogs exist, what logical conclusio…" at bounding box center [784, 153] width 690 height 49
drag, startPoint x: 682, startPoint y: 141, endPoint x: 628, endPoint y: 144, distance: 54.1
click at [682, 141] on p "If dogs with long hairs, pittbulls and sweet dogs exist, what logical conclusio…" at bounding box center [784, 153] width 690 height 49
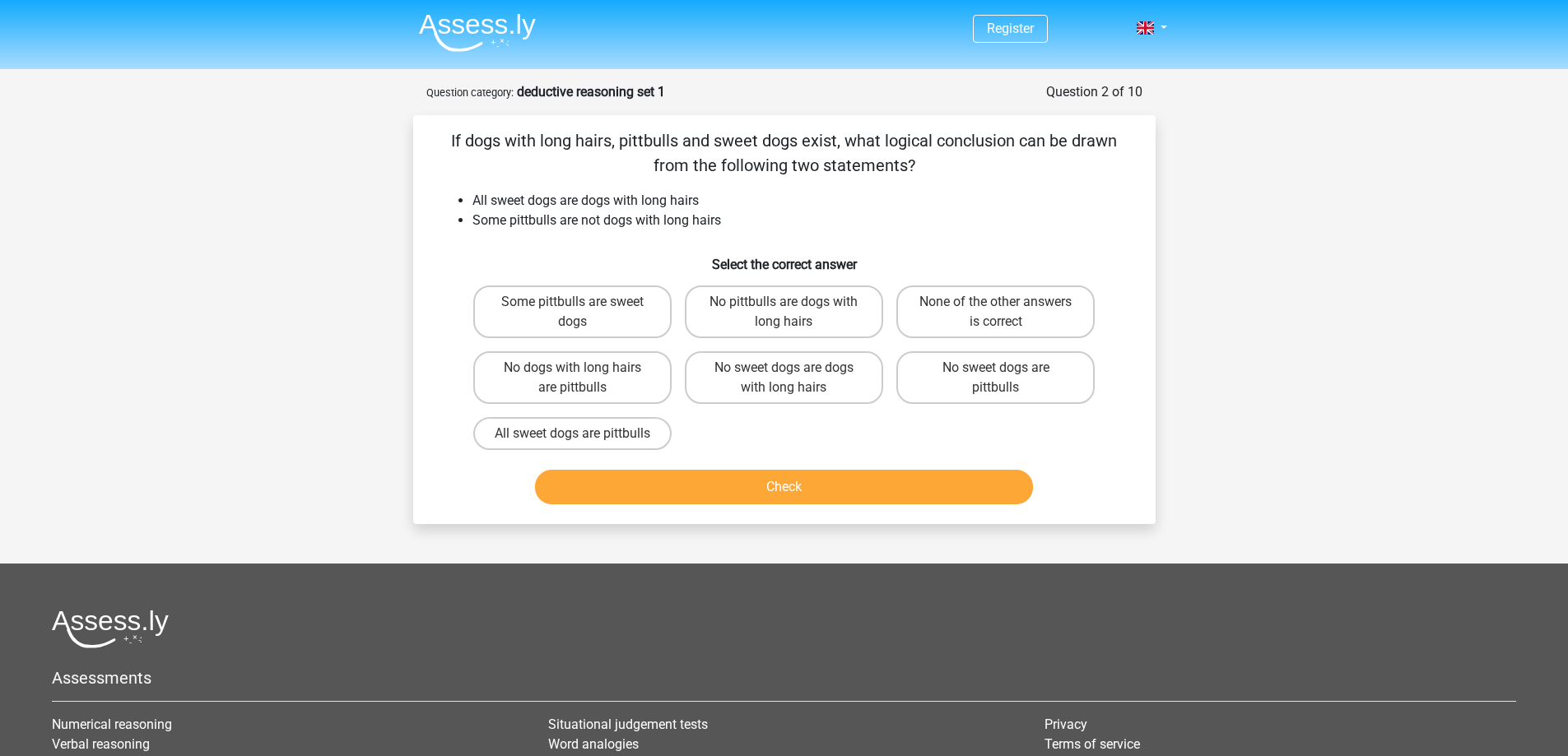
click at [610, 144] on p "If dogs with long hairs, pittbulls and sweet dogs exist, what logical conclusio…" at bounding box center [784, 153] width 690 height 49
click at [663, 147] on p "If dogs with long hairs, pittbulls and sweet dogs exist, what logical conclusio…" at bounding box center [784, 153] width 690 height 49
click at [630, 140] on p "If dogs with long hairs, pittbulls and sweet dogs exist, what logical conclusio…" at bounding box center [784, 153] width 690 height 49
click at [640, 122] on div "If dogs with long hairs, pittbulls and sweet dogs exist, what logical conclusio…" at bounding box center [784, 320] width 743 height 409
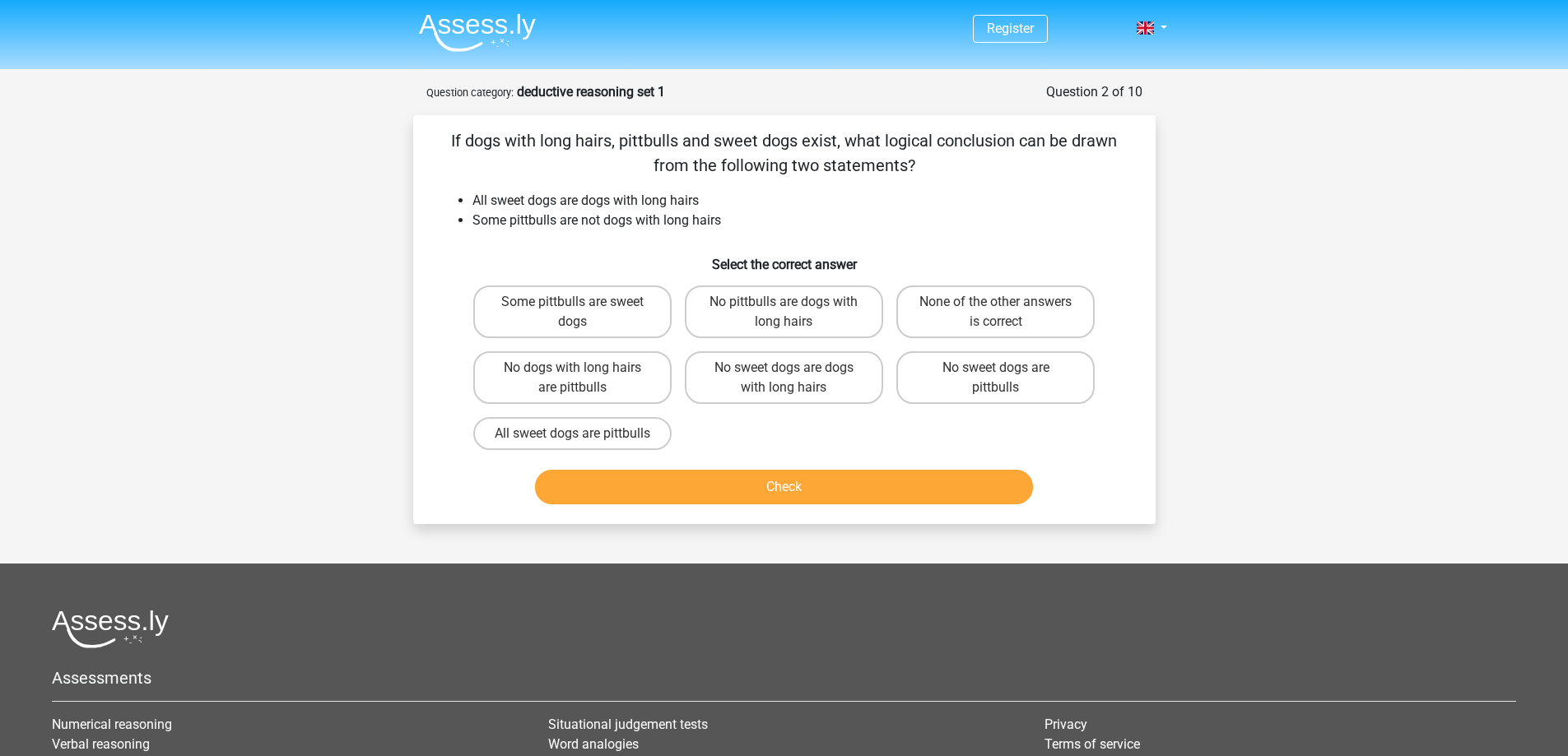
click at [725, 141] on p "If dogs with long hairs, pittbulls and sweet dogs exist, what logical conclusio…" at bounding box center [784, 153] width 690 height 49
drag, startPoint x: 716, startPoint y: 139, endPoint x: 798, endPoint y: 141, distance: 82.0
click at [798, 141] on p "If dogs with long hairs, pittbulls and sweet dogs exist, what logical conclusio…" at bounding box center [784, 153] width 690 height 49
click at [757, 142] on p "If dogs with long hairs, pittbulls and sweet dogs exist, what logical conclusio…" at bounding box center [784, 153] width 690 height 49
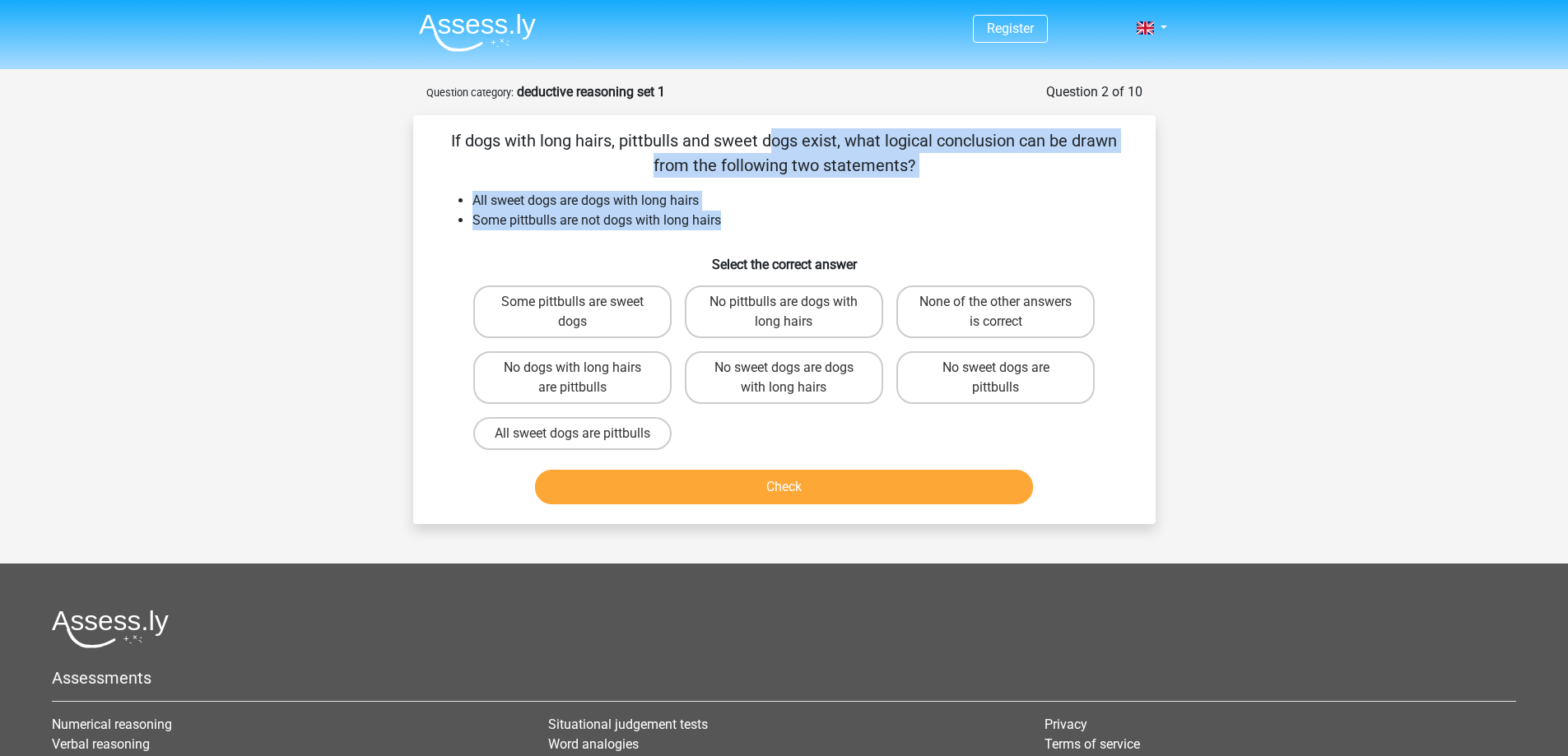
drag, startPoint x: 763, startPoint y: 220, endPoint x: 424, endPoint y: 135, distance: 349.5
click at [424, 135] on div "If dogs with long hairs, pittbulls and sweet dogs exist, what logical conclusio…" at bounding box center [784, 320] width 730 height 383
click at [458, 146] on p "If dogs with long hairs, pittbulls and sweet dogs exist, what logical conclusio…" at bounding box center [784, 153] width 690 height 49
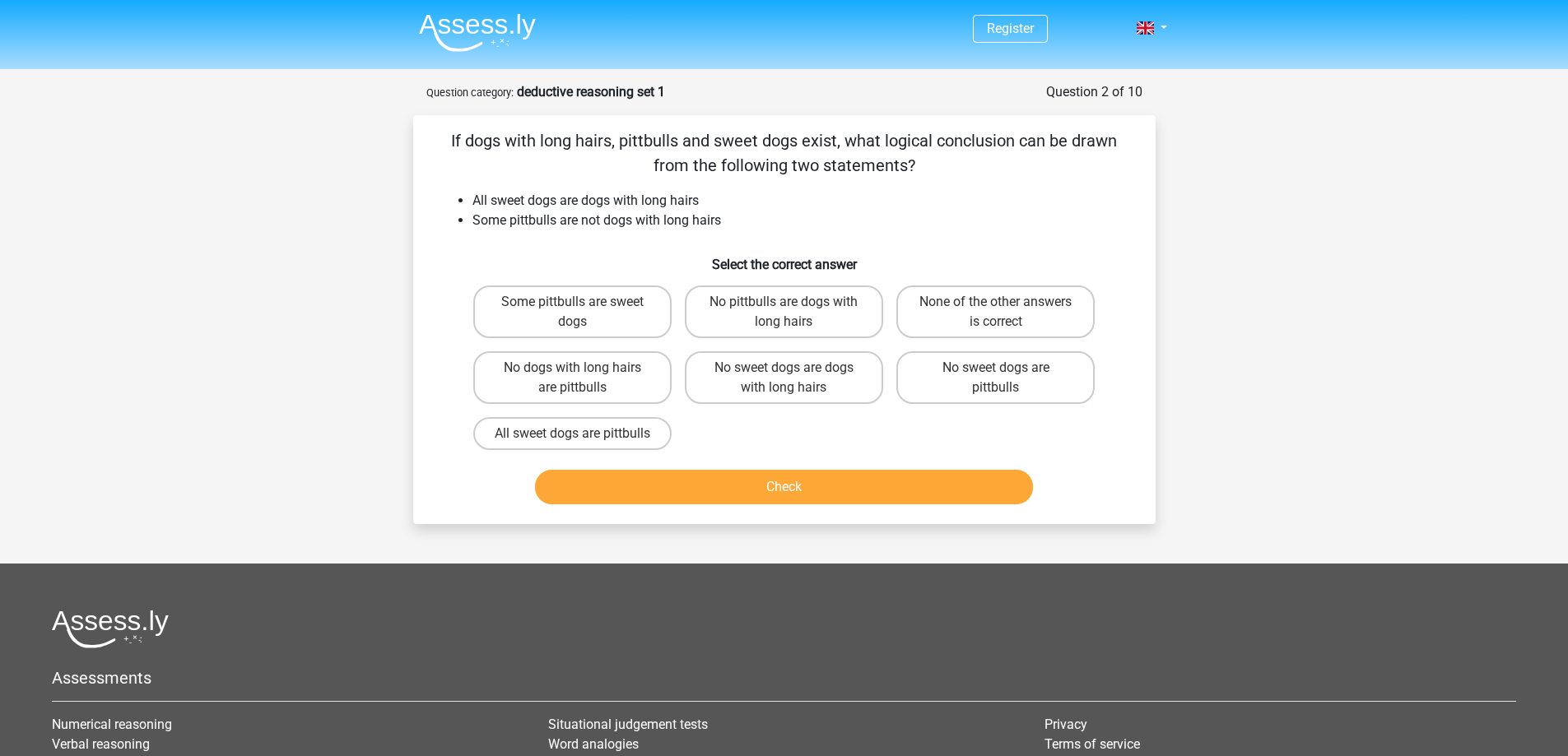
click at [907, 225] on li "Some pittbulls are not dogs with long hairs" at bounding box center [801, 220] width 657 height 20
click at [607, 307] on label "Some pittbulls are sweet dogs" at bounding box center [572, 312] width 198 height 53
click at [583, 307] on input "Some pittbulls are sweet dogs" at bounding box center [577, 307] width 10 height 10
radio input "true"
drag, startPoint x: 768, startPoint y: 545, endPoint x: 785, endPoint y: 529, distance: 23.3
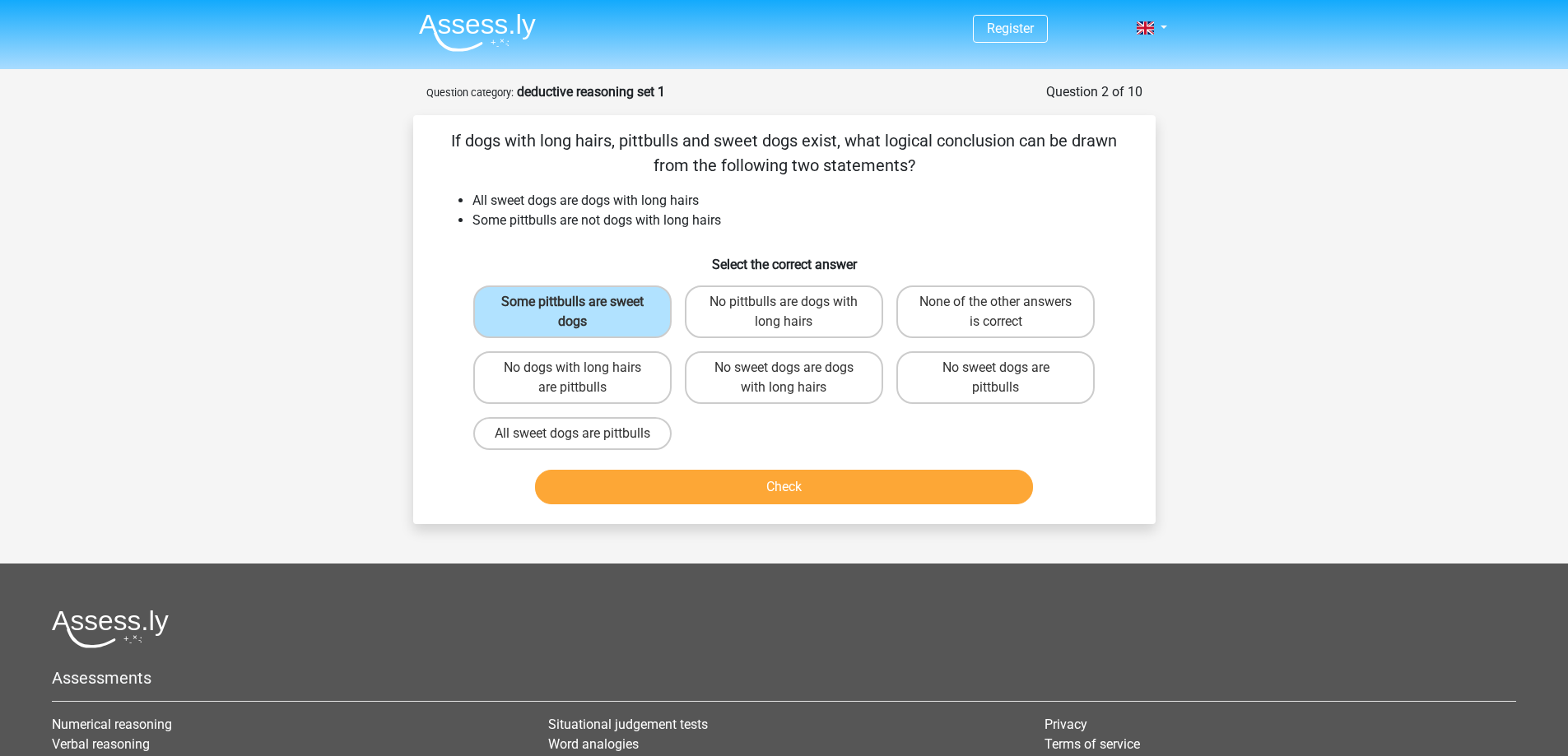
click at [768, 545] on div "Register Nederlands English" at bounding box center [784, 499] width 1568 height 999
click at [791, 505] on button "Check" at bounding box center [784, 487] width 498 height 34
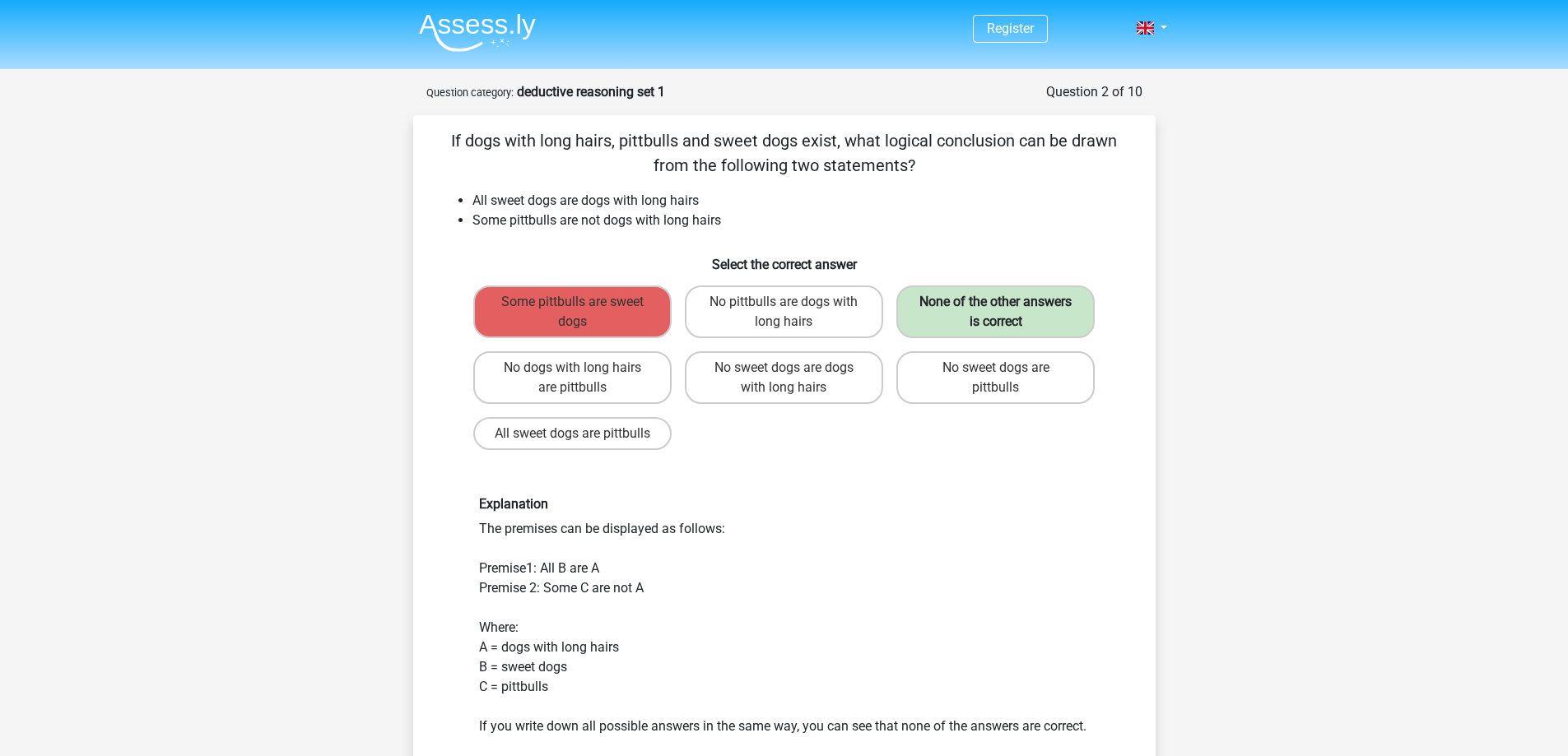
click at [1021, 300] on label "None of the other answers is correct" at bounding box center [995, 312] width 198 height 53
click at [1093, 564] on div "Explanation The premises can be displayed as follows: Premise1: All B are A Pre…" at bounding box center [784, 616] width 636 height 240
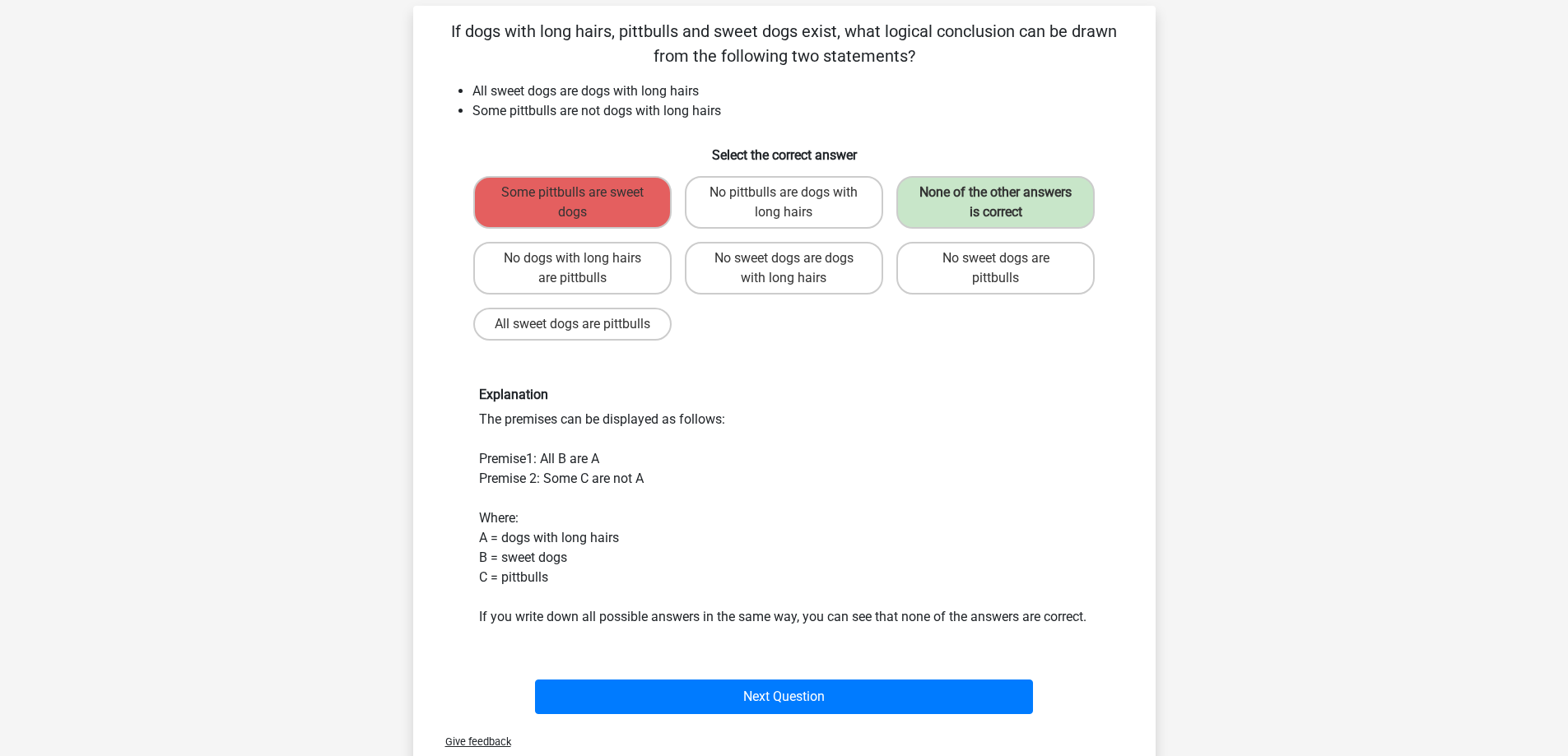
scroll to position [82, 0]
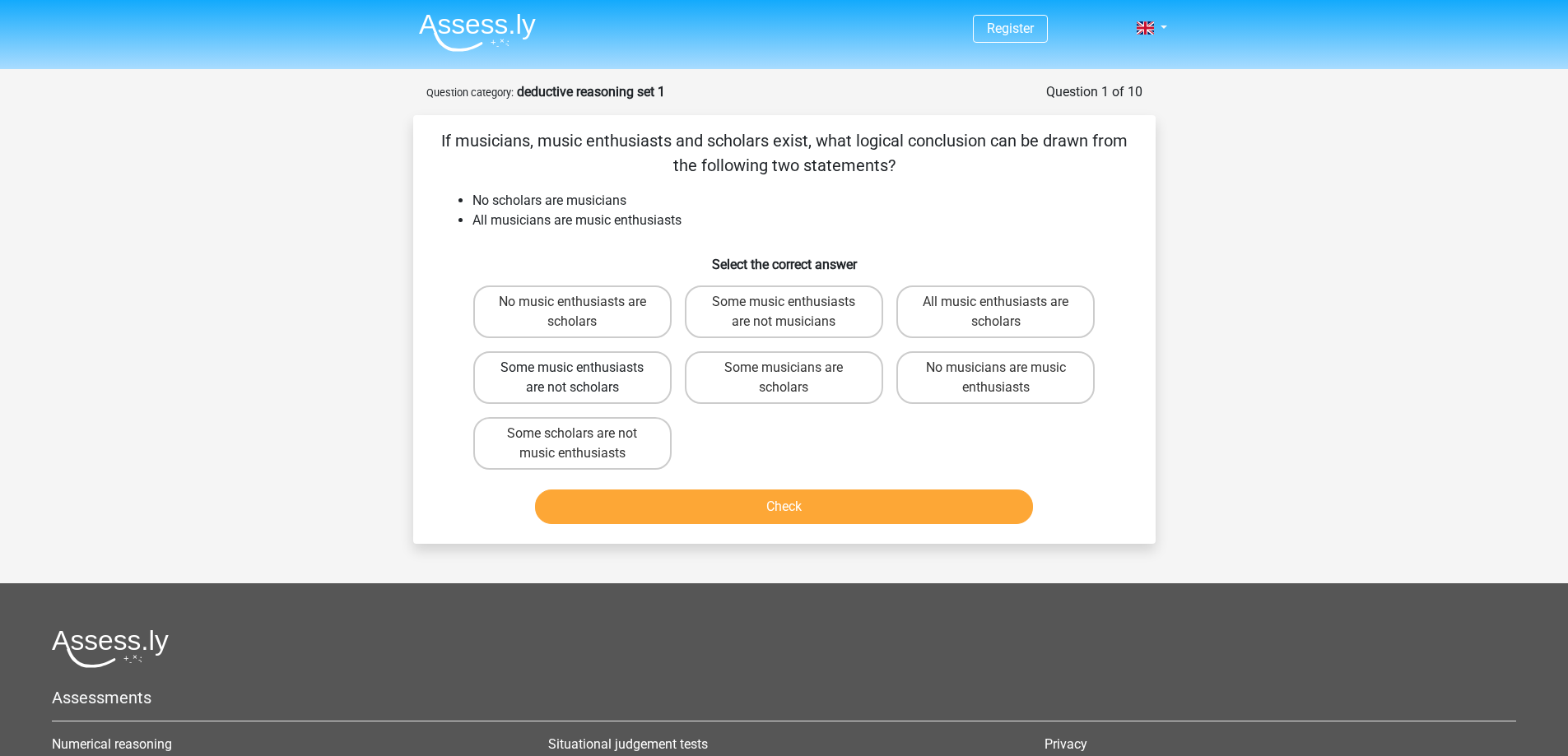
click at [634, 383] on label "Some music enthusiasts are not scholars" at bounding box center [572, 378] width 198 height 53
click at [583, 379] on input "Some music enthusiasts are not scholars" at bounding box center [577, 372] width 10 height 10
radio input "true"
click at [729, 511] on button "Check" at bounding box center [784, 507] width 498 height 34
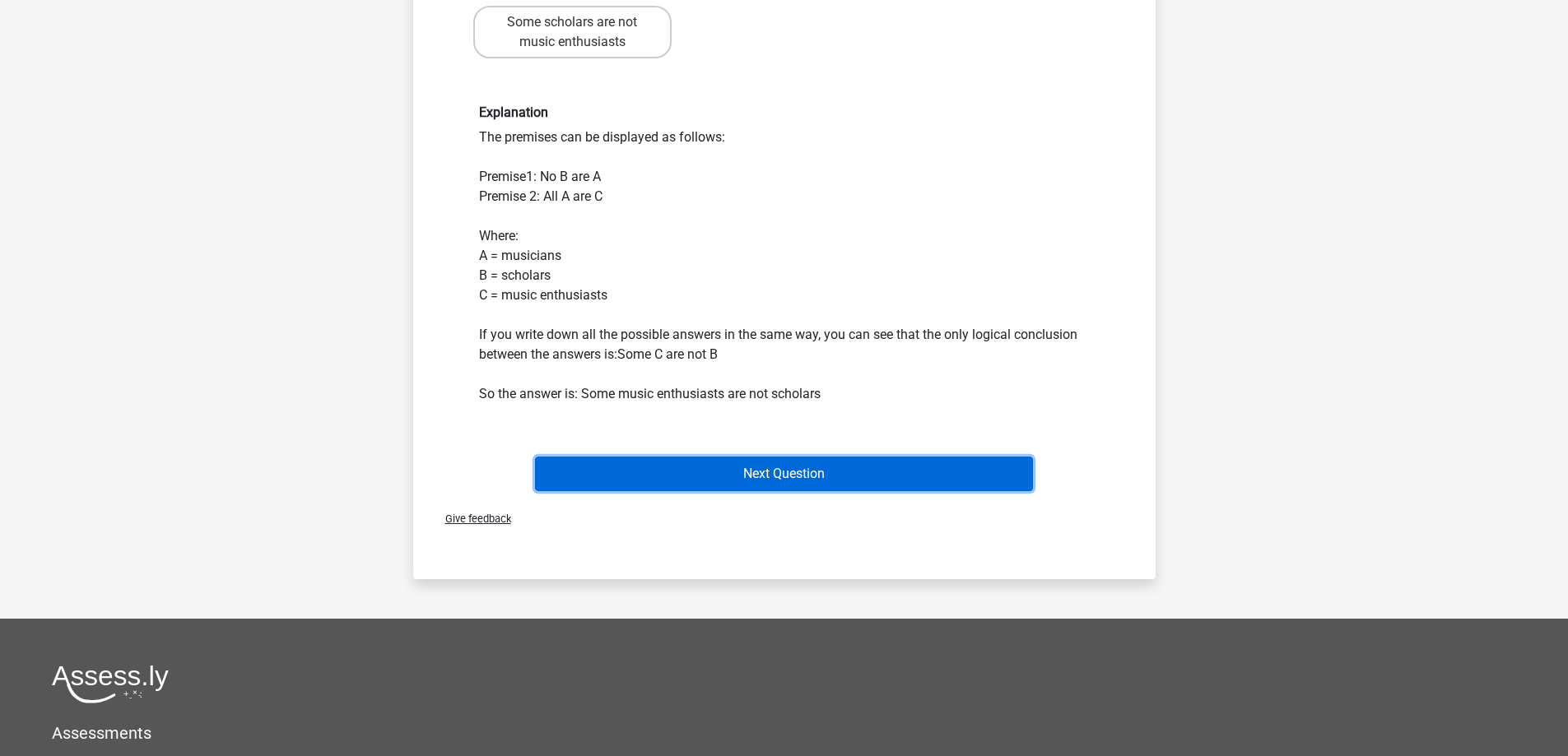
click at [778, 474] on button "Next Question" at bounding box center [784, 474] width 498 height 34
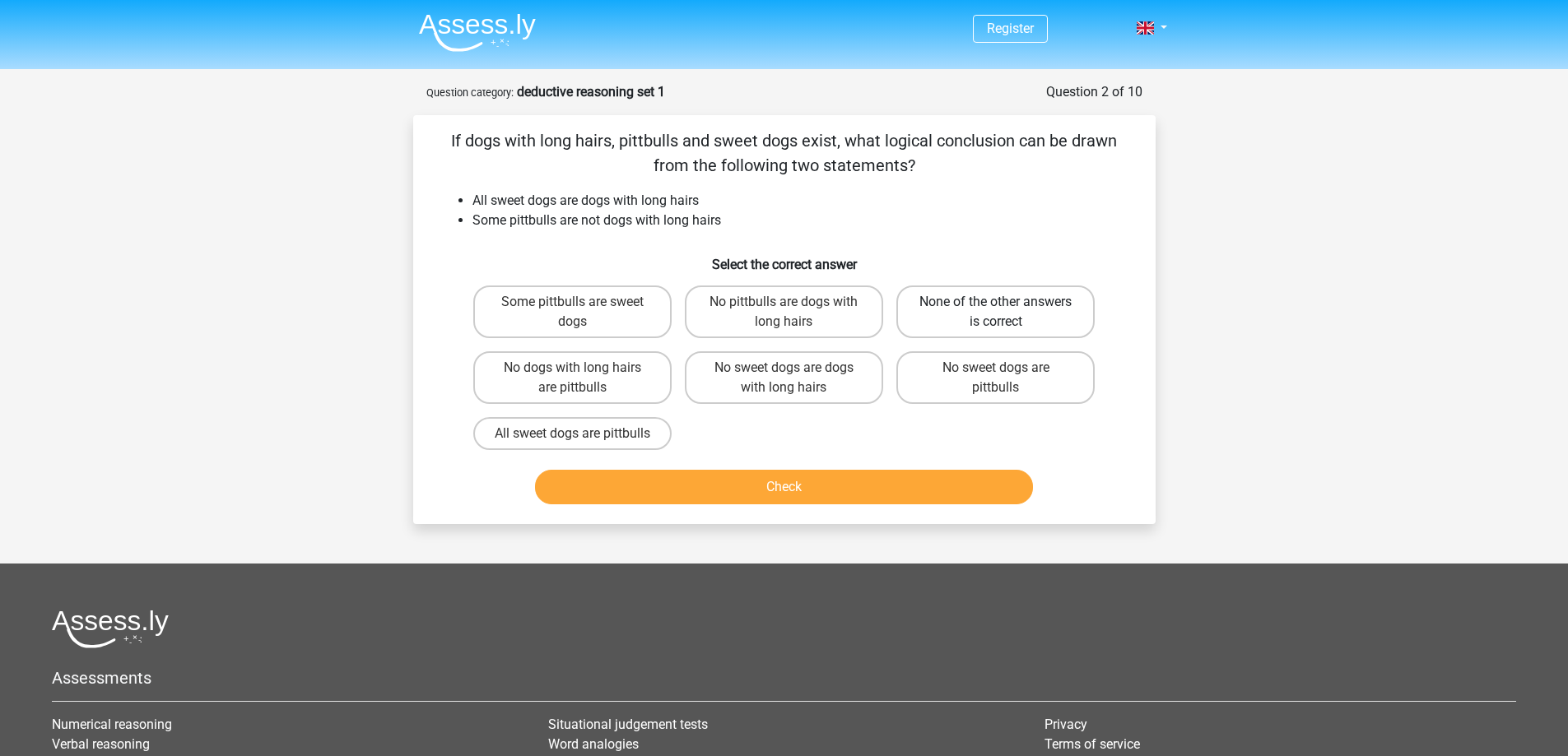
click at [920, 298] on label "None of the other answers is correct" at bounding box center [995, 312] width 198 height 53
click at [996, 302] on input "None of the other answers is correct" at bounding box center [1000, 307] width 10 height 10
radio input "true"
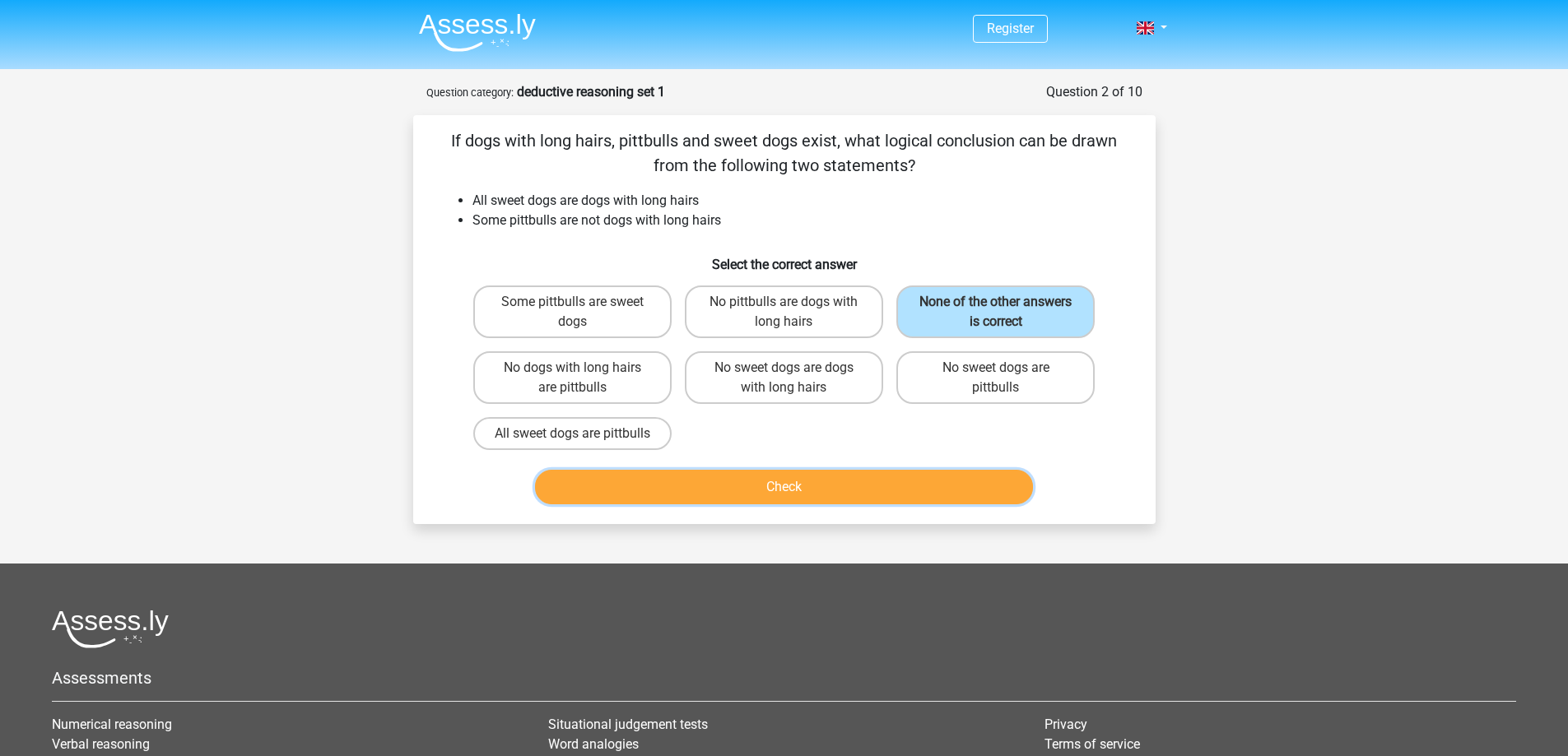
drag, startPoint x: 920, startPoint y: 298, endPoint x: 769, endPoint y: 502, distance: 253.8
click at [769, 503] on button "Check" at bounding box center [784, 487] width 498 height 34
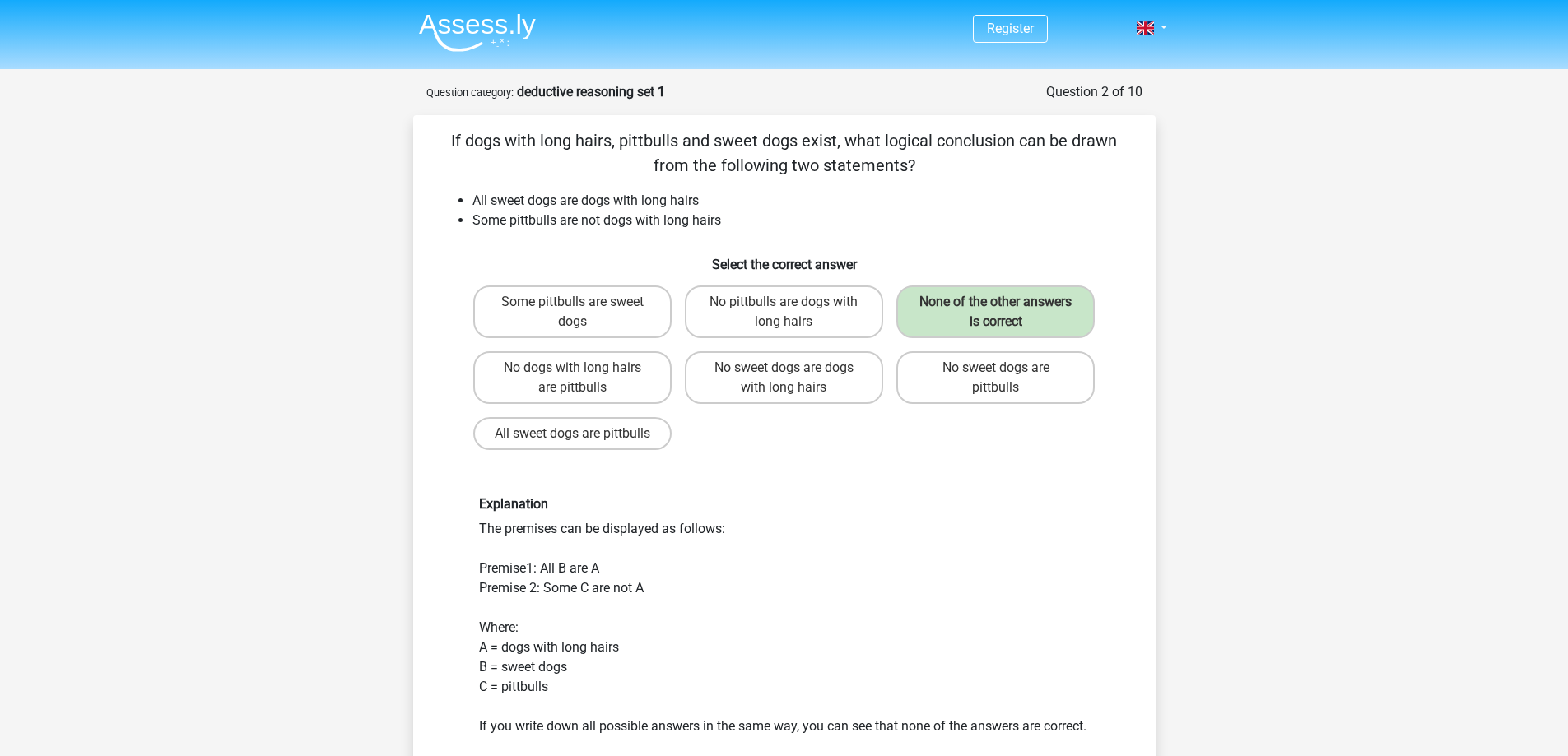
scroll to position [330, 0]
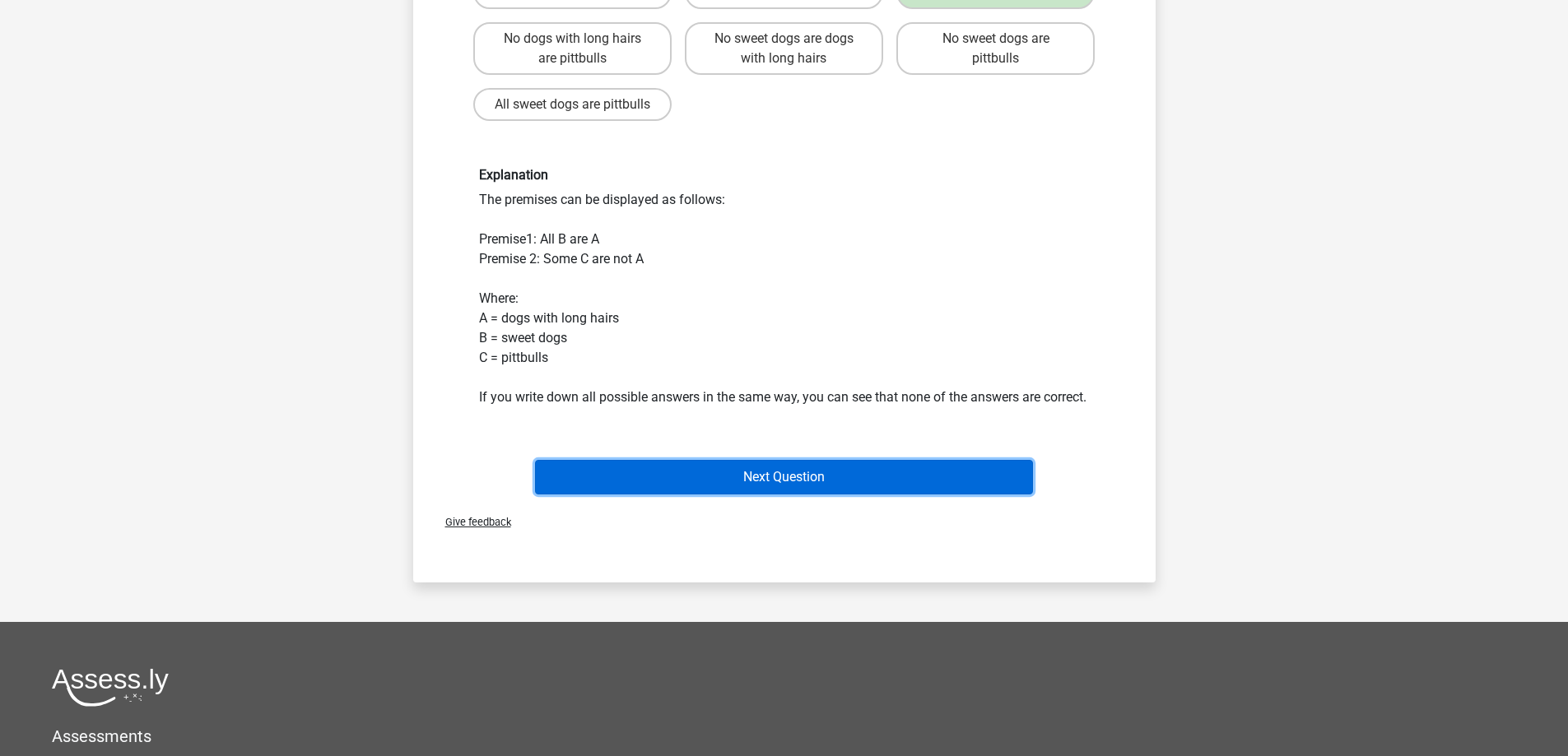
click at [620, 495] on button "Next Question" at bounding box center [784, 477] width 498 height 34
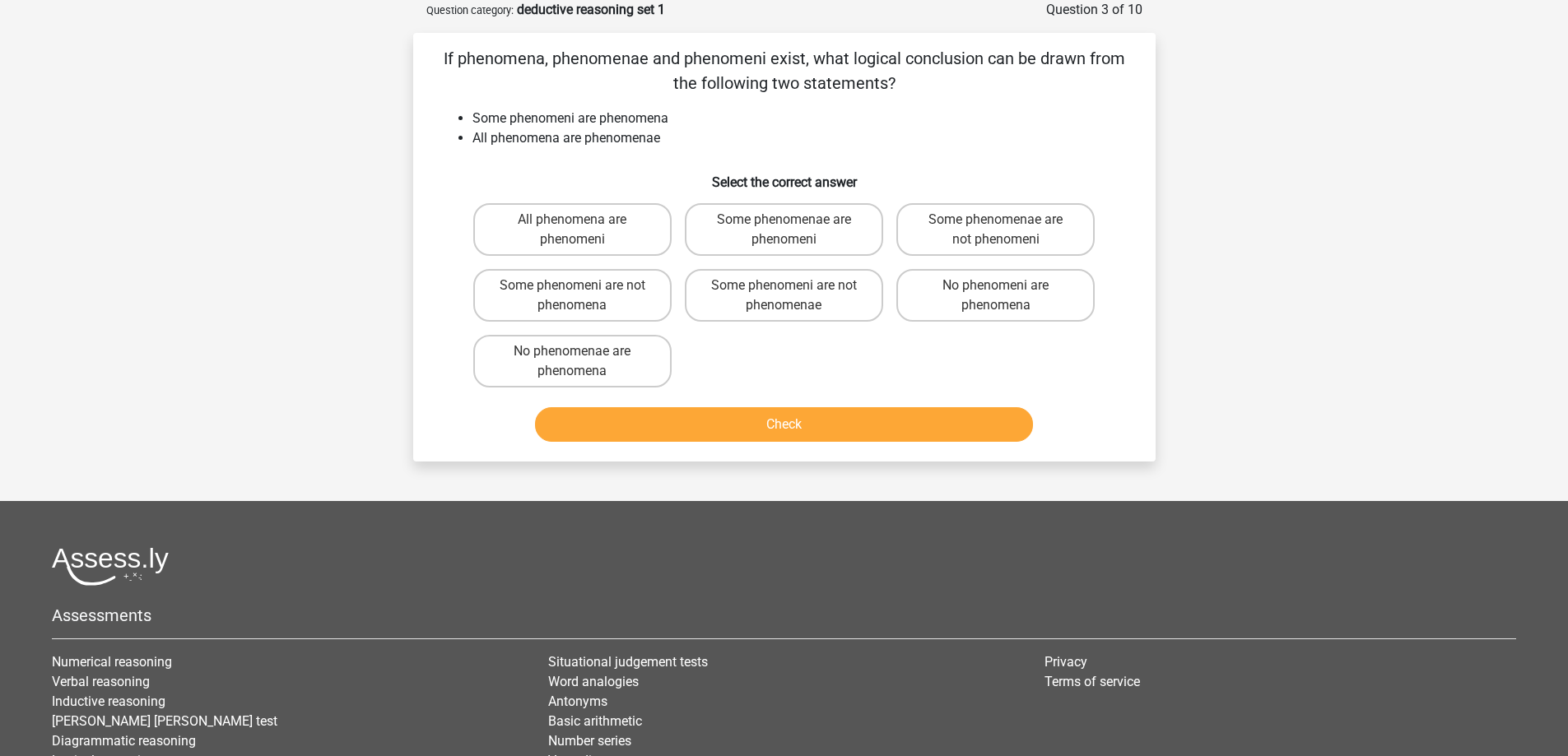
scroll to position [0, 0]
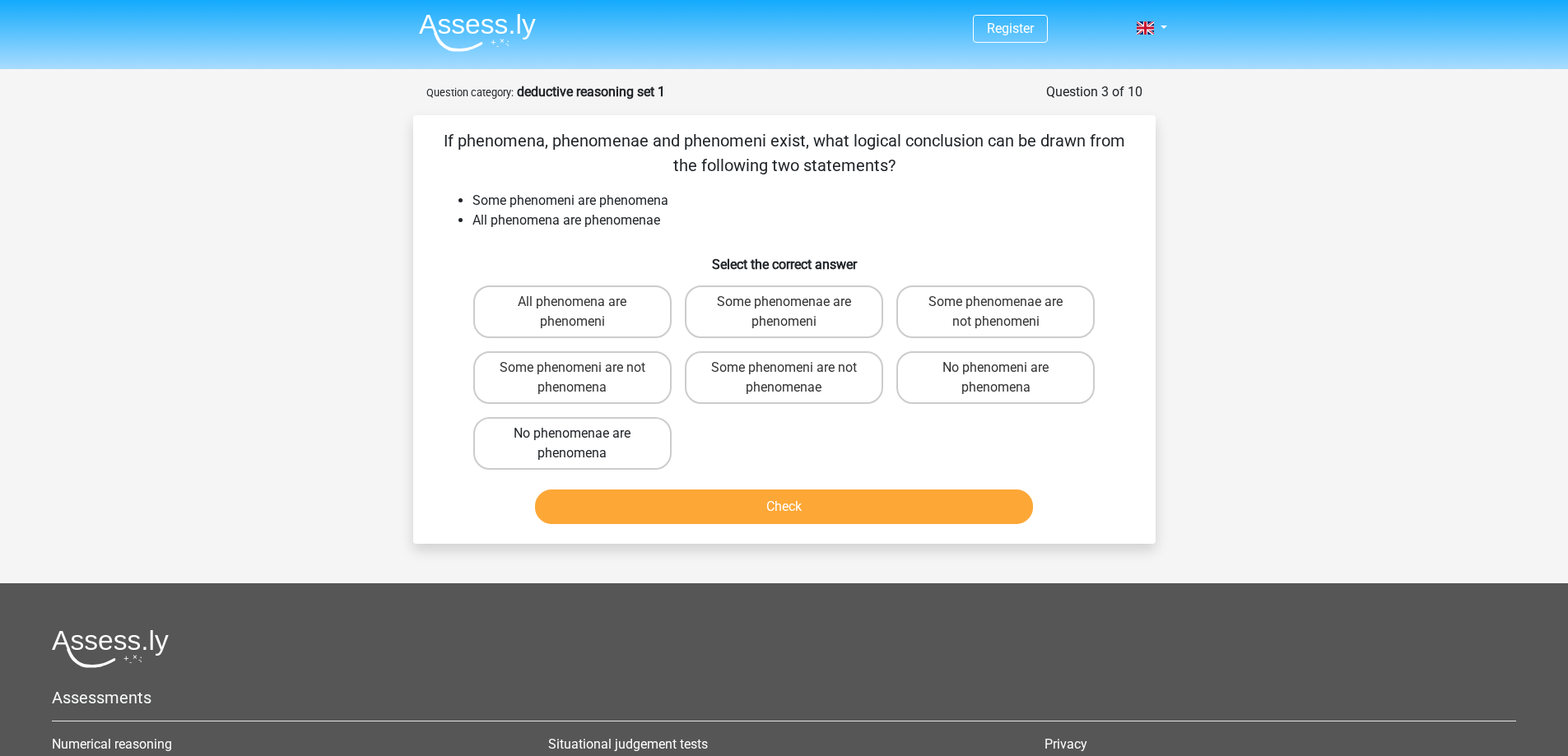
drag, startPoint x: 637, startPoint y: 391, endPoint x: 662, endPoint y: 436, distance: 51.5
click at [637, 391] on label "Some phenomeni are not phenomena" at bounding box center [572, 378] width 198 height 53
click at [583, 379] on input "Some phenomeni are not phenomena" at bounding box center [577, 372] width 10 height 10
radio input "true"
click at [724, 516] on button "Check" at bounding box center [784, 507] width 498 height 34
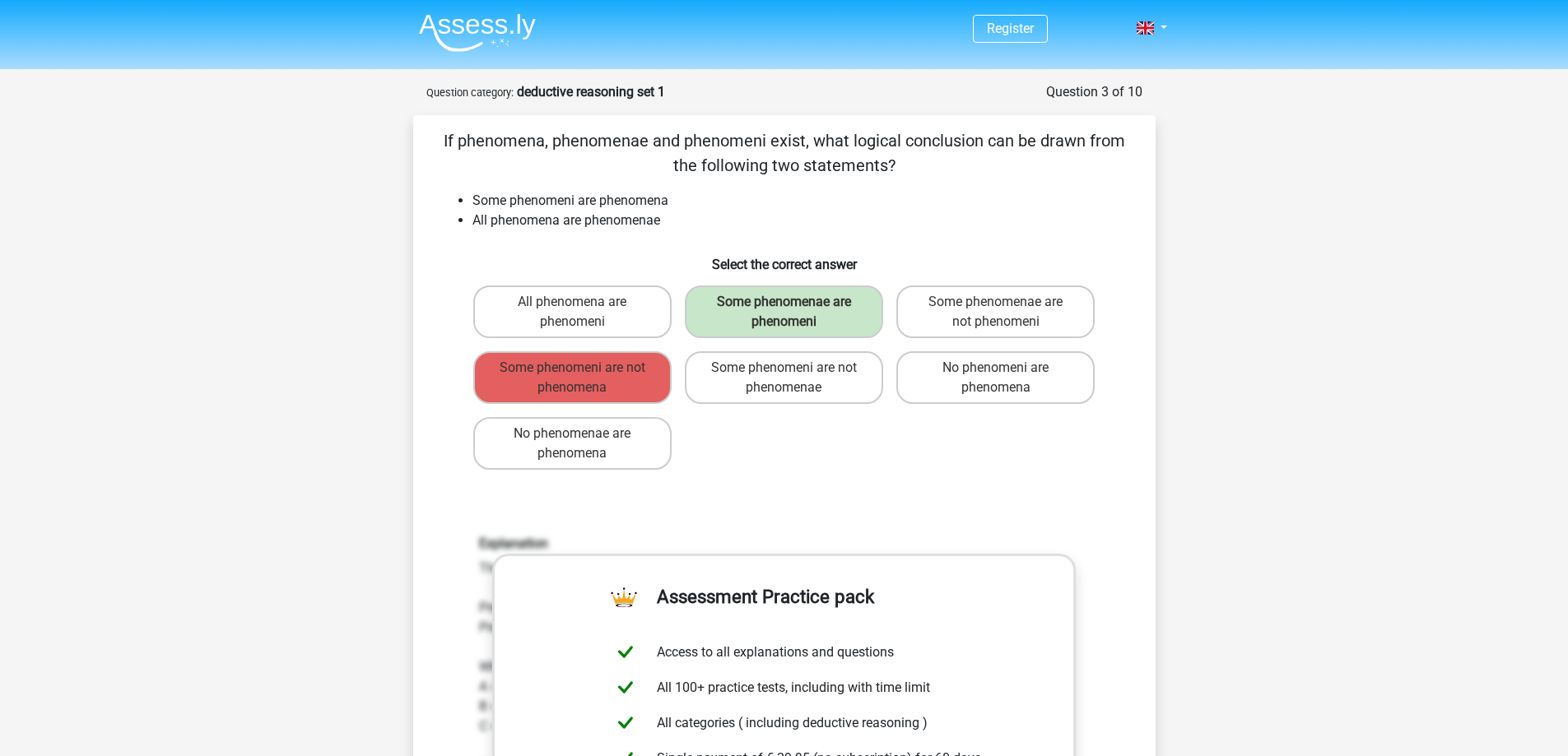
click at [835, 465] on div "All phenomena are phenomeni Some phenomenae are phenomeni Some phenomenae are n…" at bounding box center [784, 378] width 636 height 198
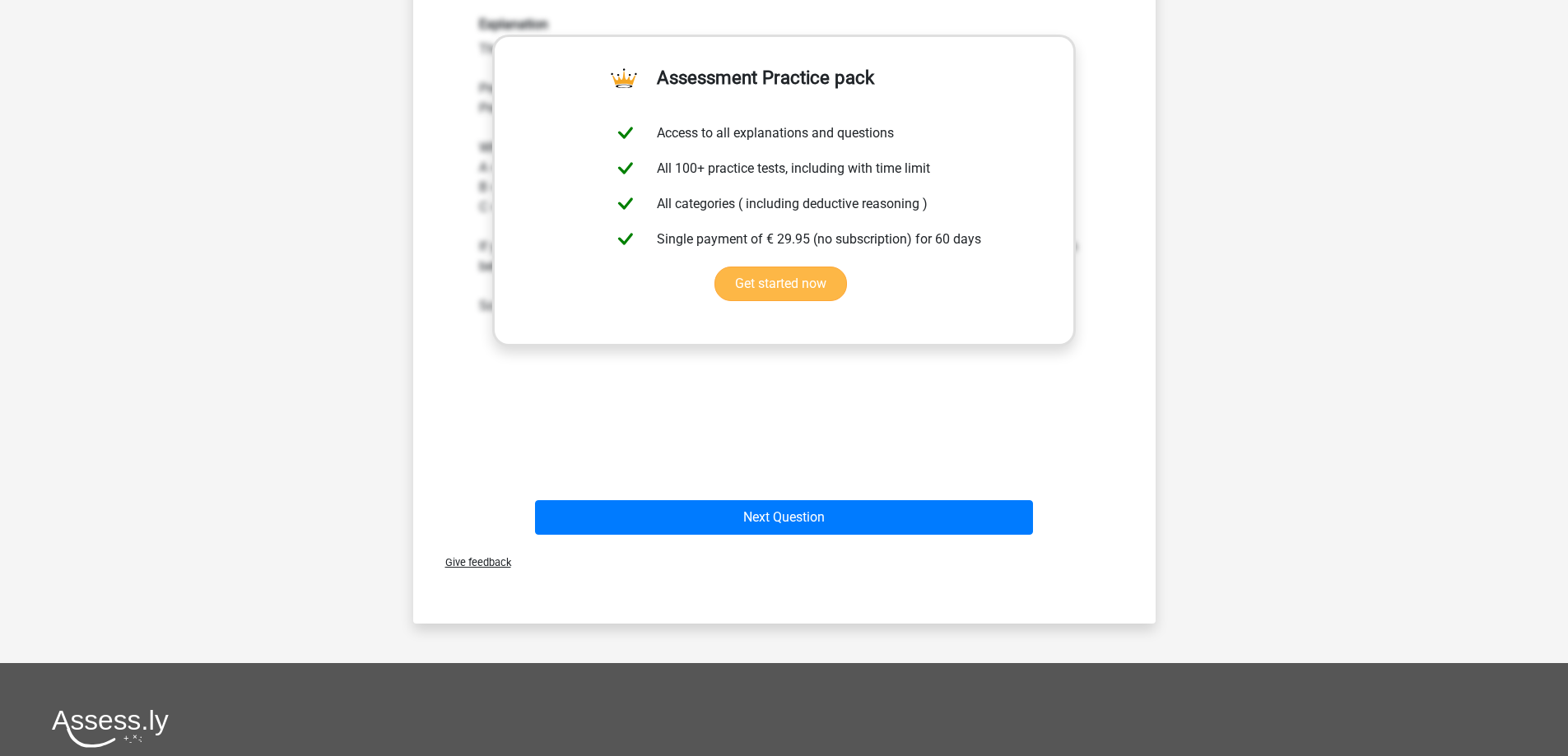
scroll to position [494, 0]
